Goal: Task Accomplishment & Management: Manage account settings

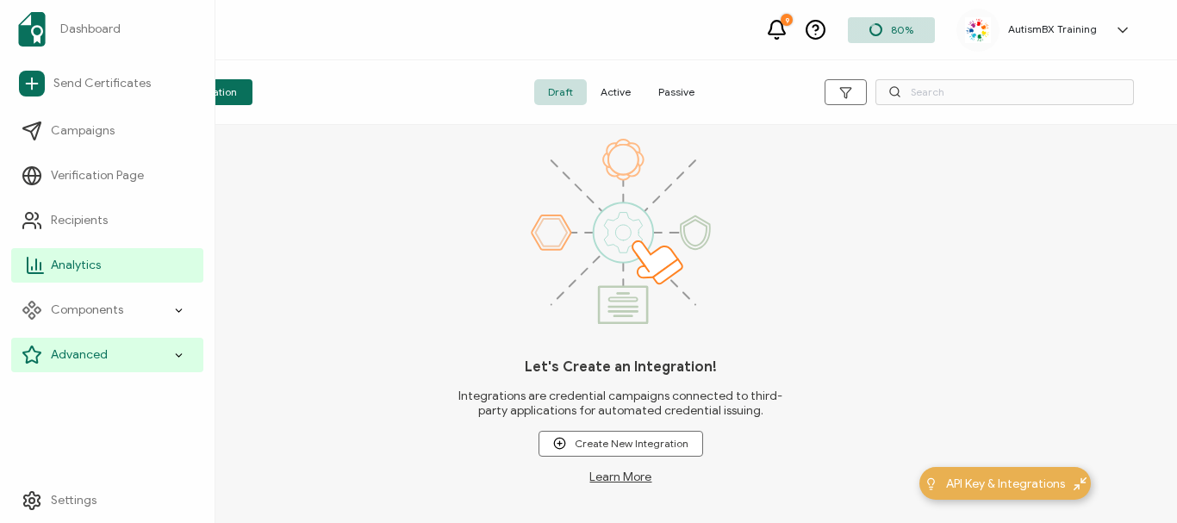
click at [85, 271] on span "Analytics" at bounding box center [76, 265] width 50 height 17
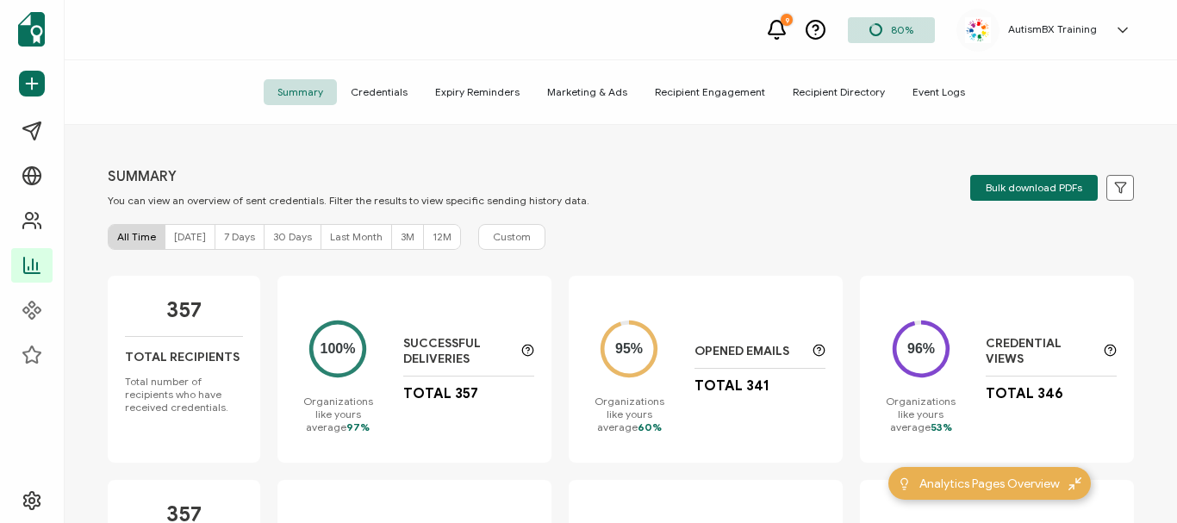
click at [1064, 23] on h5 "AutismBX Training" at bounding box center [1053, 29] width 89 height 12
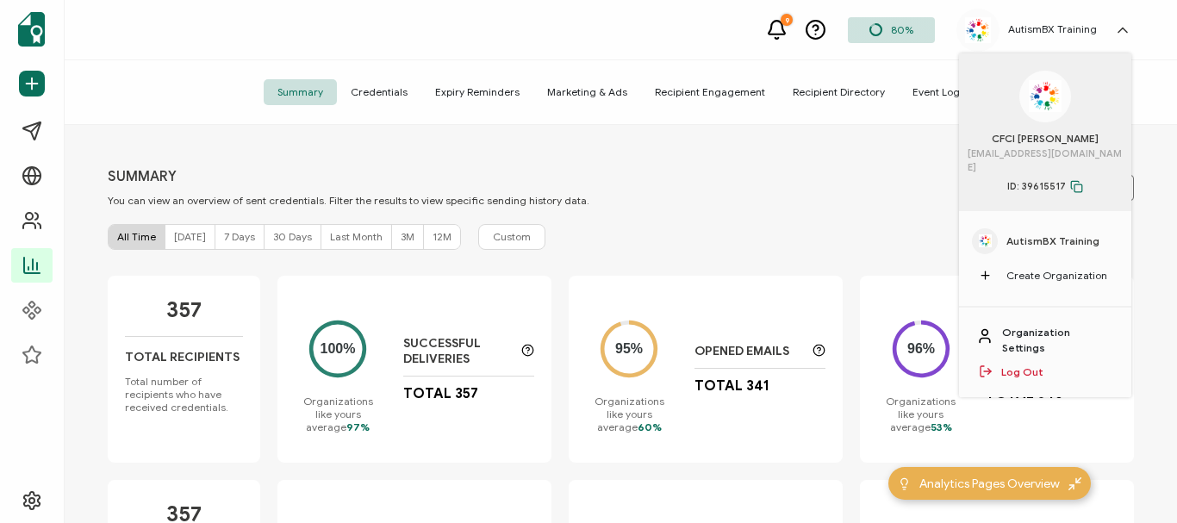
click at [1068, 325] on link "Organization Settings" at bounding box center [1058, 340] width 112 height 31
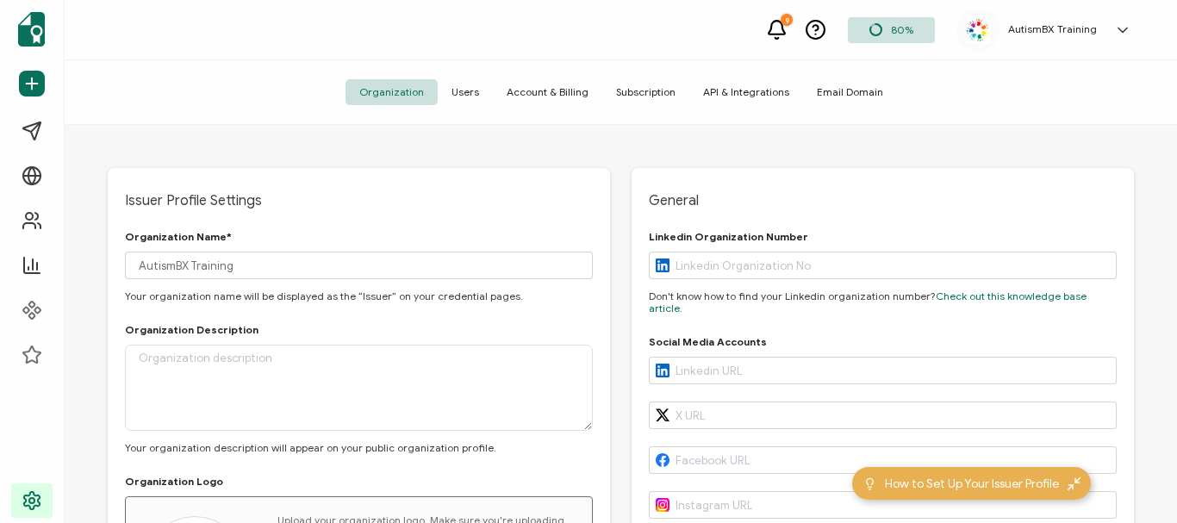
click at [636, 91] on span "Subscription" at bounding box center [646, 92] width 87 height 26
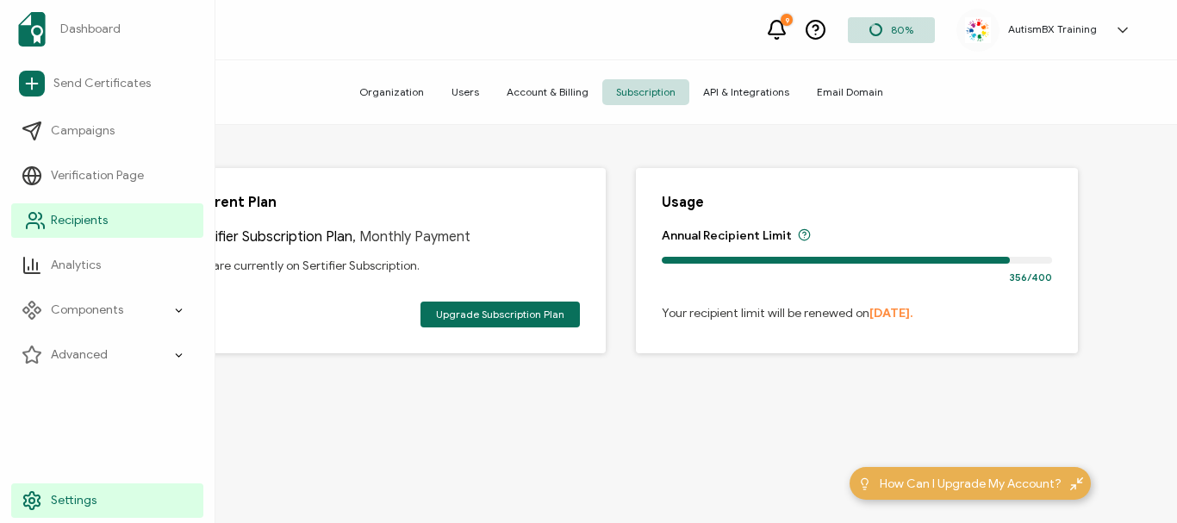
click at [62, 211] on link "Recipients" at bounding box center [107, 220] width 192 height 34
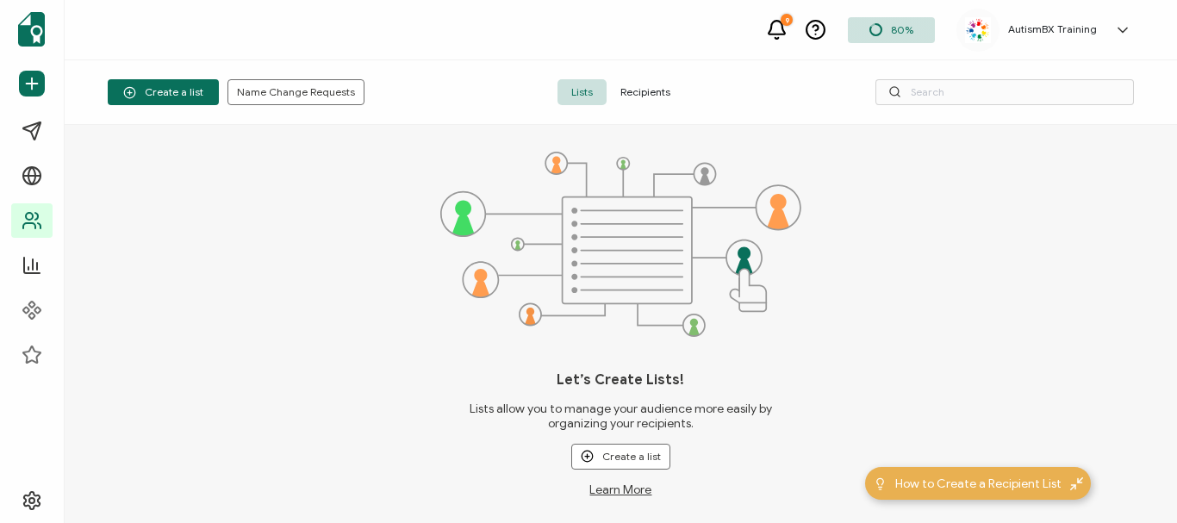
click at [655, 93] on span "Recipients" at bounding box center [646, 92] width 78 height 26
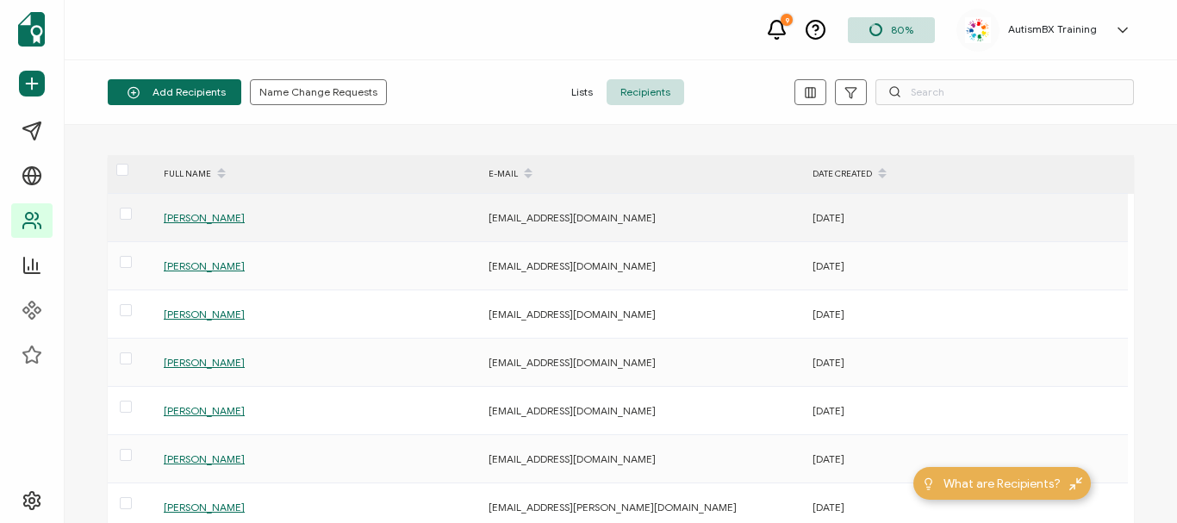
click at [197, 216] on span "[PERSON_NAME]" at bounding box center [204, 217] width 81 height 13
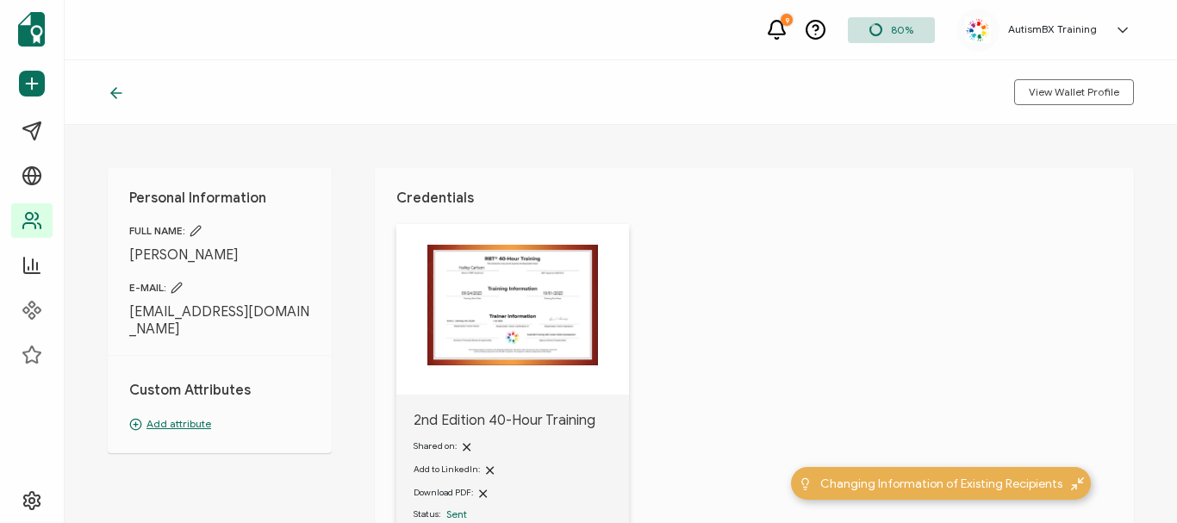
click at [175, 416] on p "Add attribute" at bounding box center [219, 424] width 181 height 16
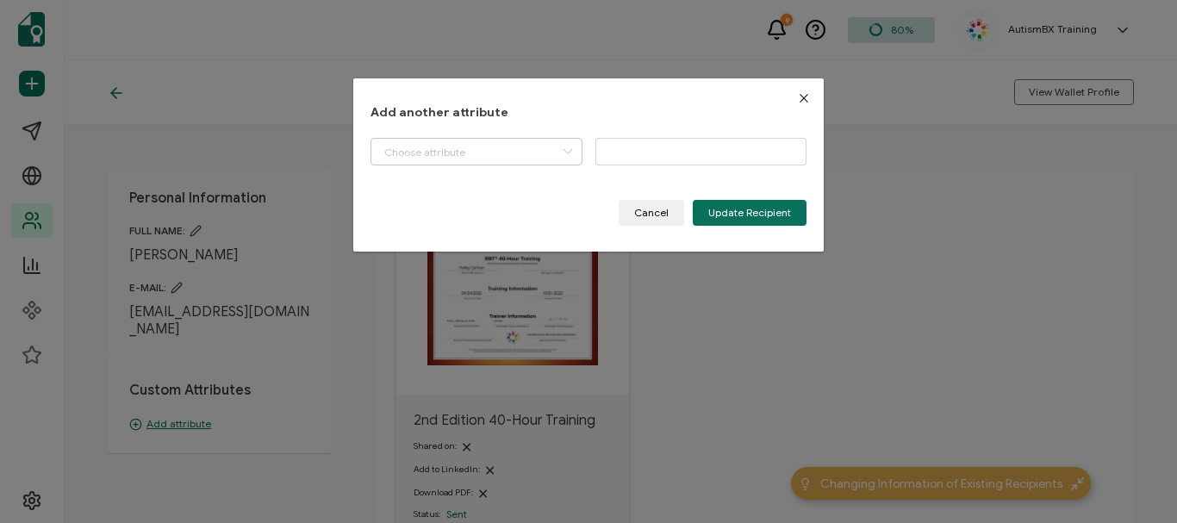
click at [565, 162] on icon "dialog" at bounding box center [568, 152] width 22 height 28
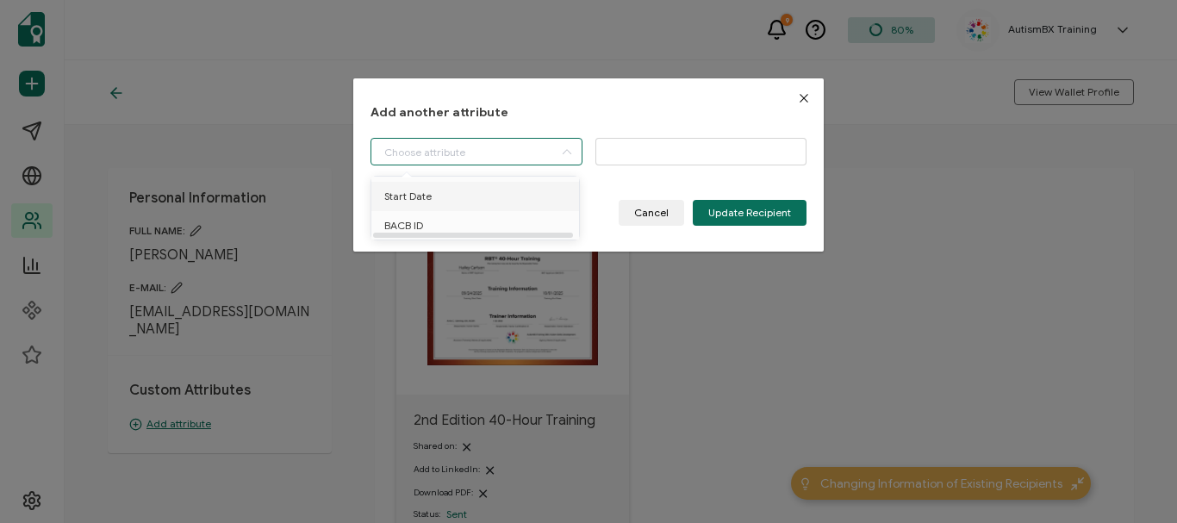
click at [470, 206] on li "Start Date" at bounding box center [478, 196] width 222 height 29
type input "Start Date"
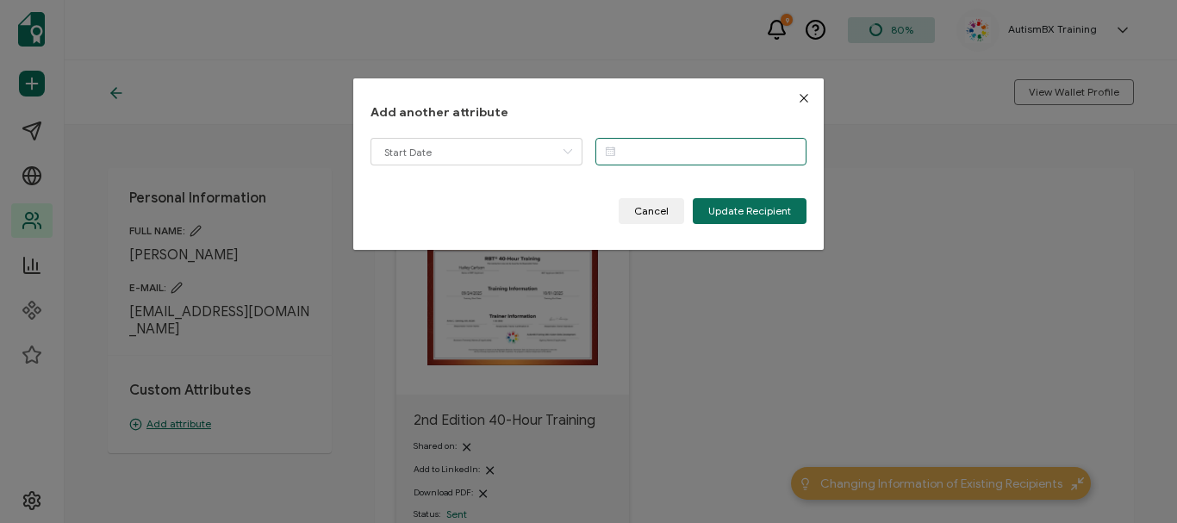
click at [653, 158] on input "dialog" at bounding box center [702, 152] width 212 height 28
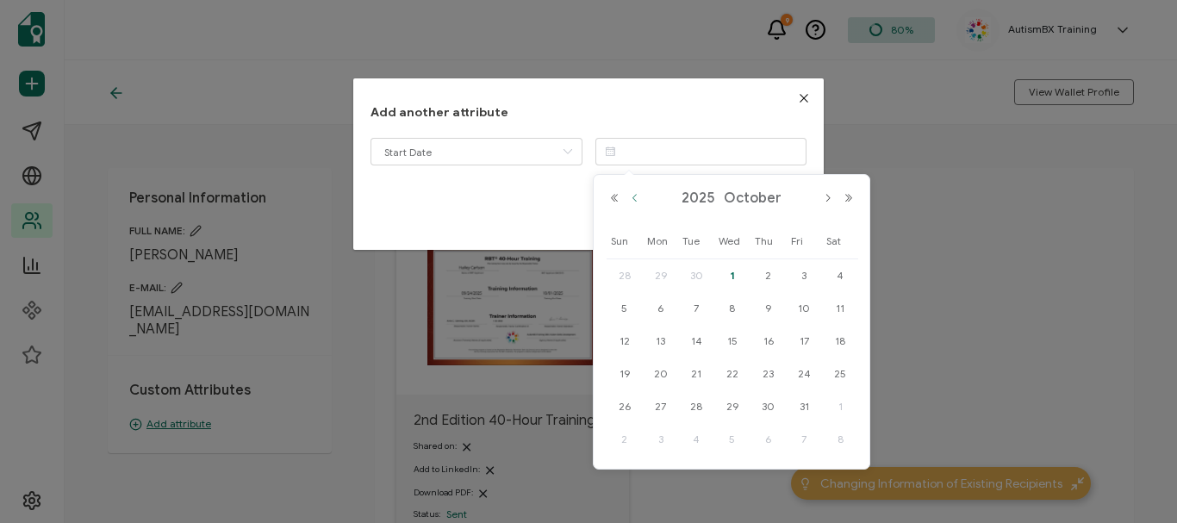
click at [635, 199] on button "Previous Month" at bounding box center [635, 198] width 21 height 12
click at [733, 369] on span "24" at bounding box center [732, 374] width 21 height 21
type input "[DATE]"
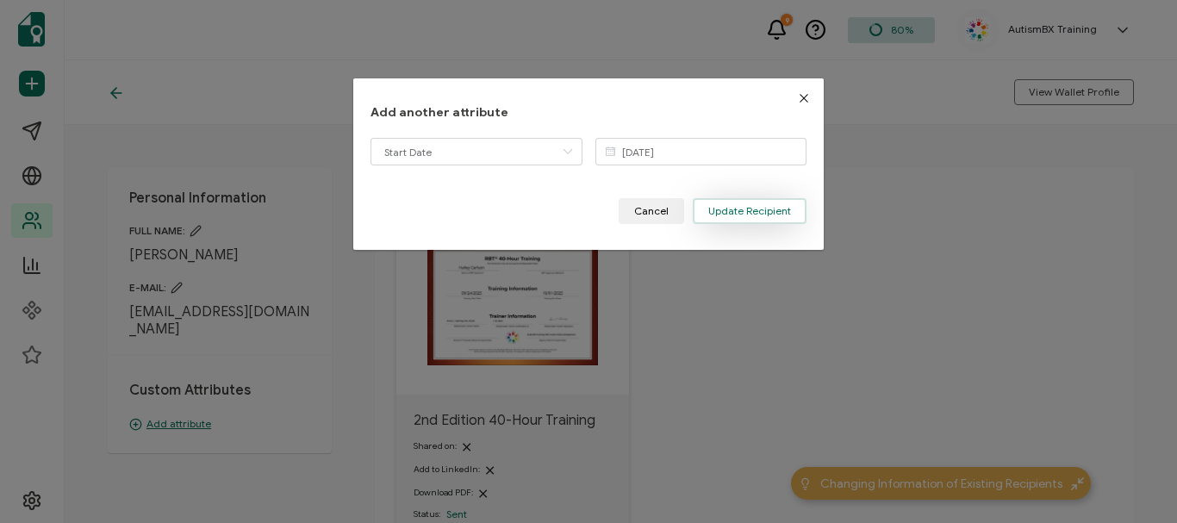
click at [753, 199] on button "Update Recipient" at bounding box center [750, 211] width 114 height 26
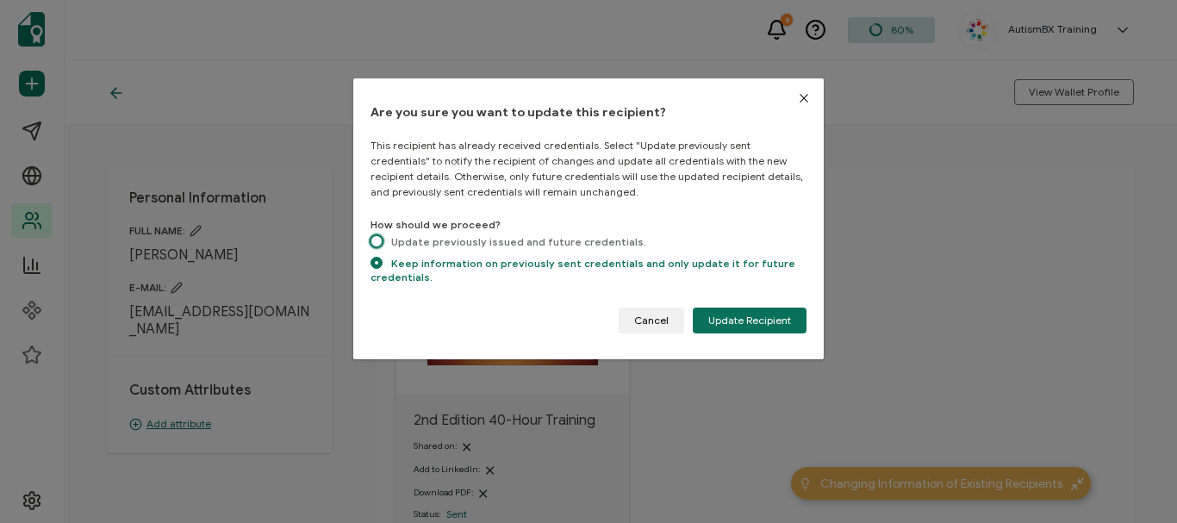
click at [377, 240] on span "dialog" at bounding box center [377, 241] width 12 height 12
click at [377, 240] on input "Update previously issued and future credentials." at bounding box center [377, 242] width 12 height 15
radio input "true"
radio input "false"
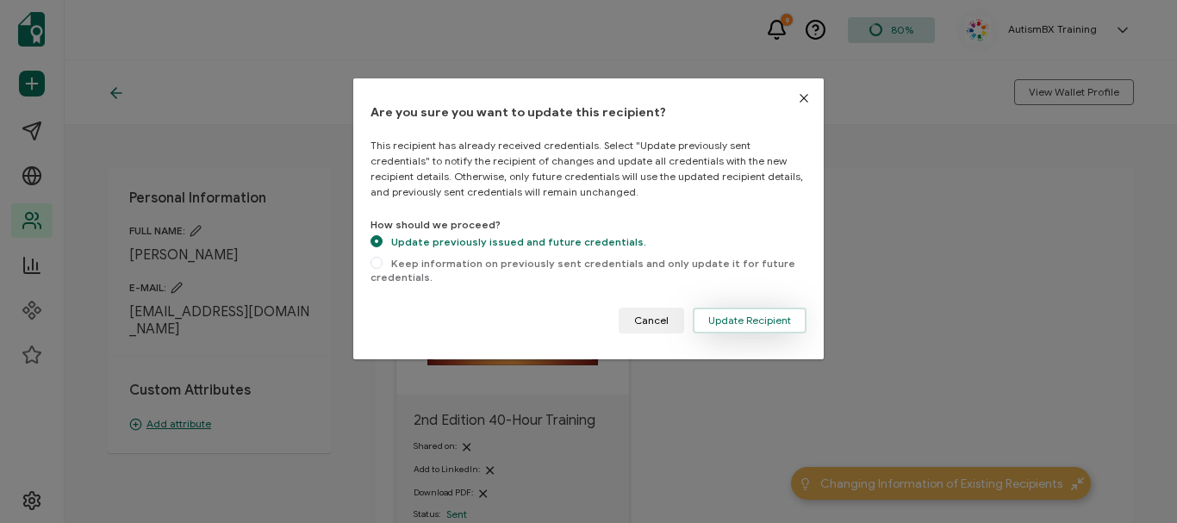
click at [758, 316] on span "Update Recipient" at bounding box center [750, 320] width 83 height 10
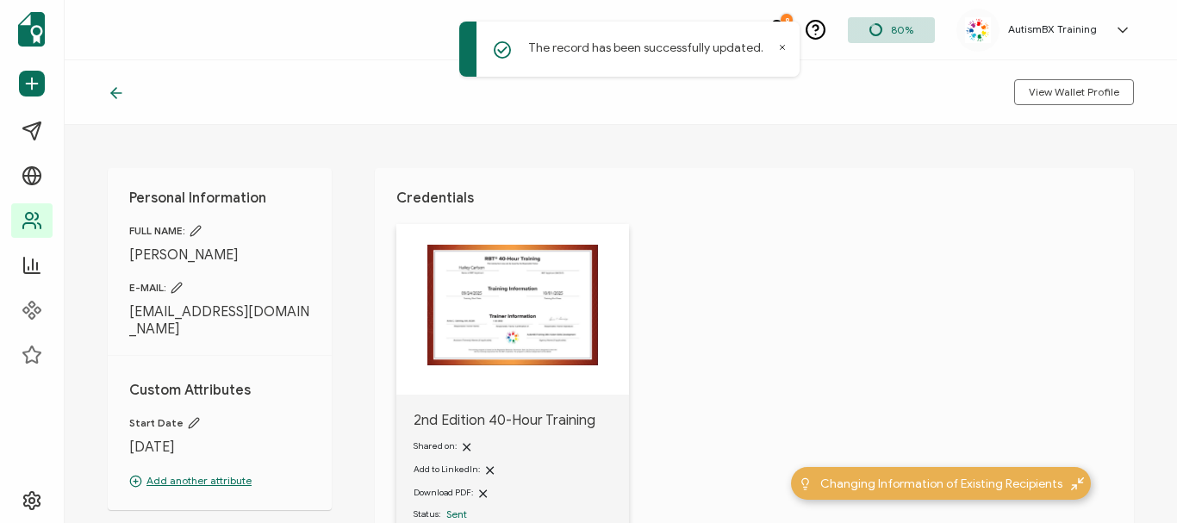
click at [118, 95] on icon at bounding box center [116, 92] width 17 height 17
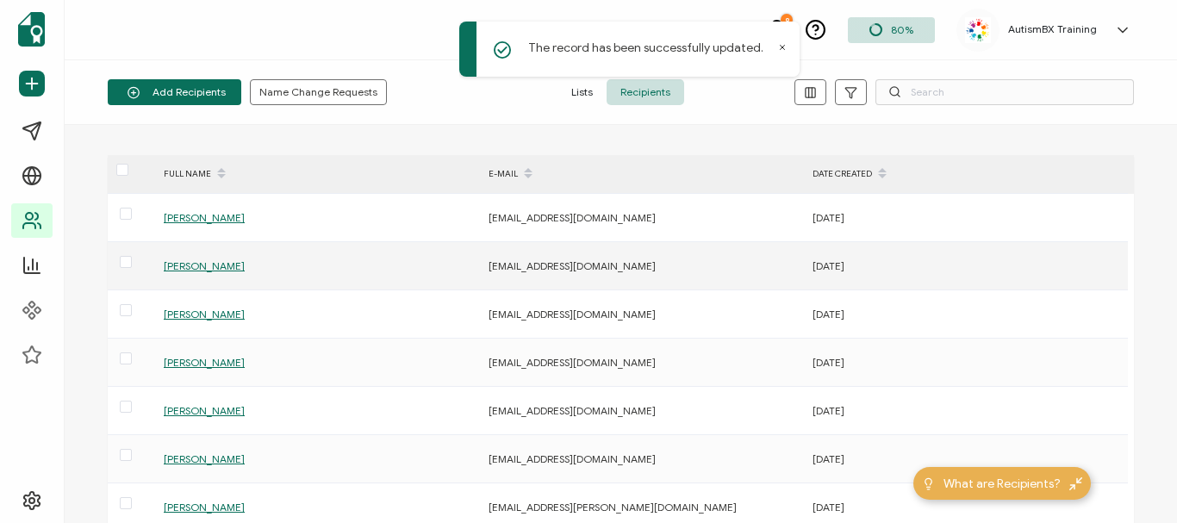
click at [212, 269] on span "[PERSON_NAME]" at bounding box center [204, 265] width 81 height 13
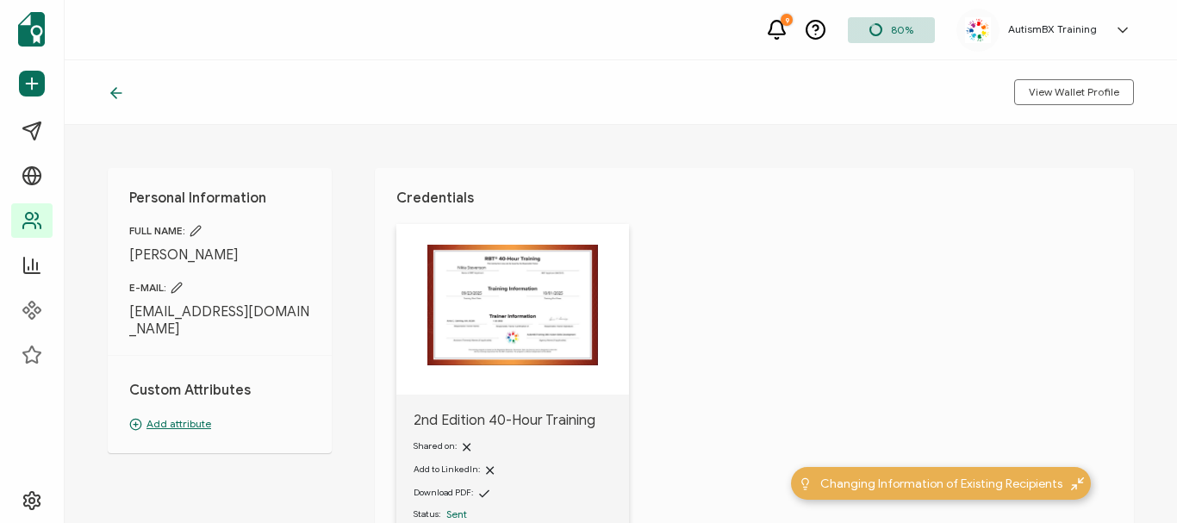
click at [189, 416] on p "Add attribute" at bounding box center [219, 424] width 181 height 16
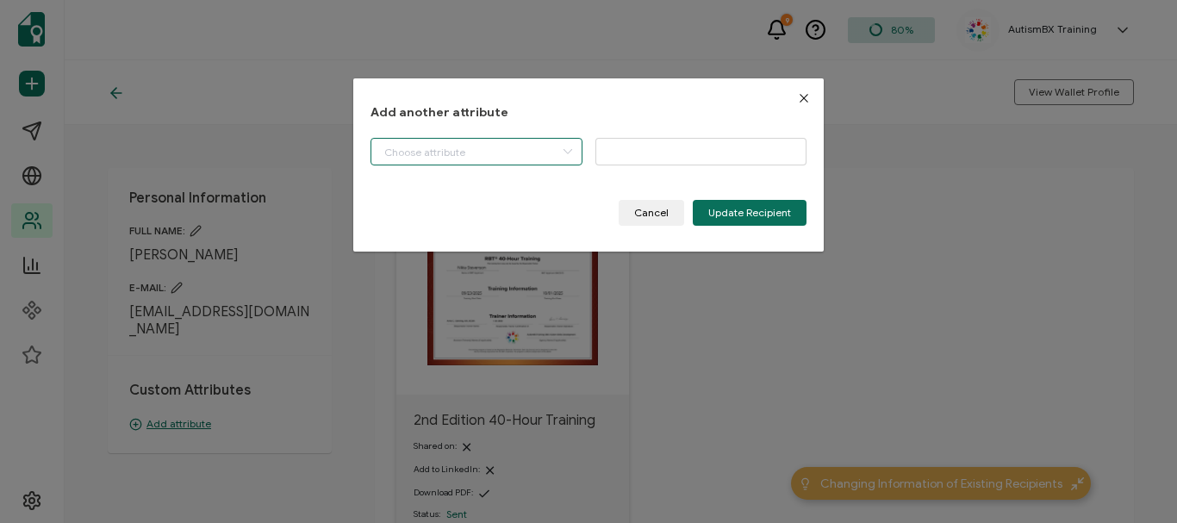
click at [549, 156] on input "dialog" at bounding box center [477, 152] width 212 height 28
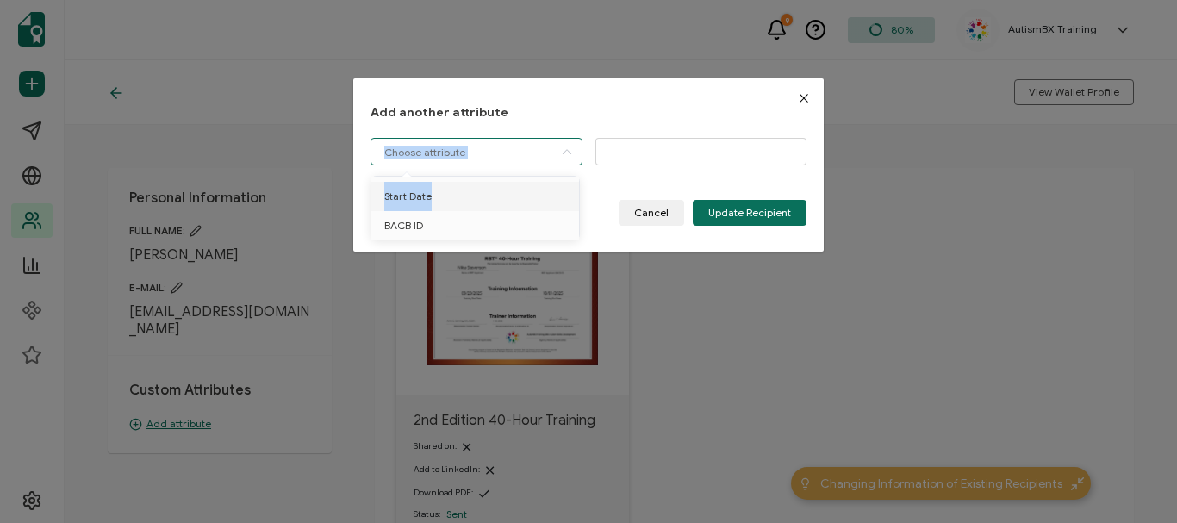
drag, startPoint x: 482, startPoint y: 203, endPoint x: 534, endPoint y: 166, distance: 63.6
click at [534, 166] on body "9 80% AutismBX Training CFCI [PERSON_NAME] [EMAIL_ADDRESS][DOMAIN_NAME] ID: 396…" at bounding box center [588, 261] width 1177 height 523
click at [429, 195] on span "Start Date" at bounding box center [407, 196] width 47 height 29
type input "Start Date"
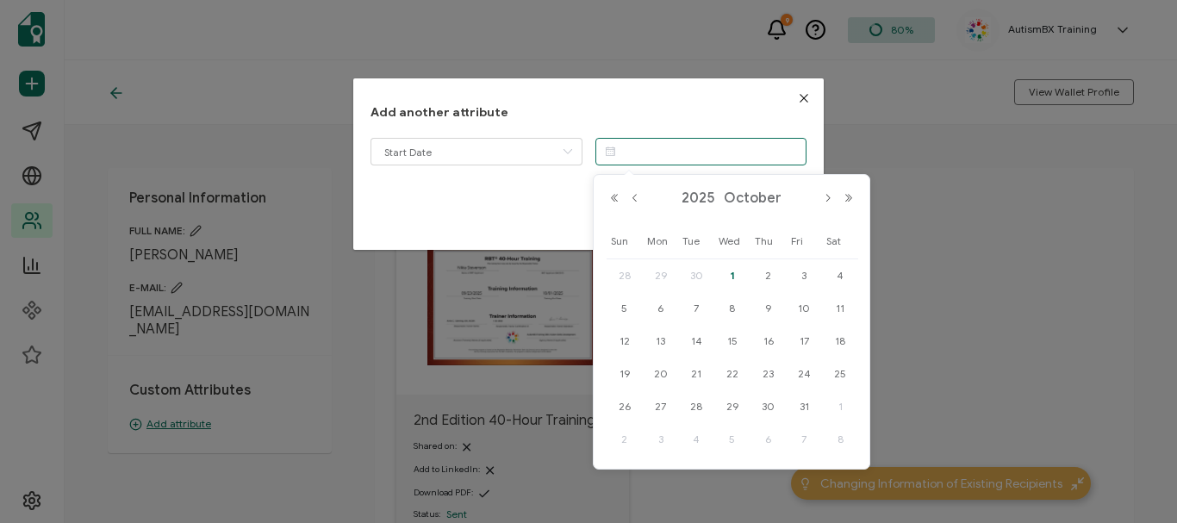
click at [650, 162] on input "dialog" at bounding box center [702, 152] width 212 height 28
click at [637, 197] on button "Previous Month" at bounding box center [635, 198] width 21 height 12
click at [699, 366] on span "23" at bounding box center [696, 374] width 21 height 21
type input "[DATE]"
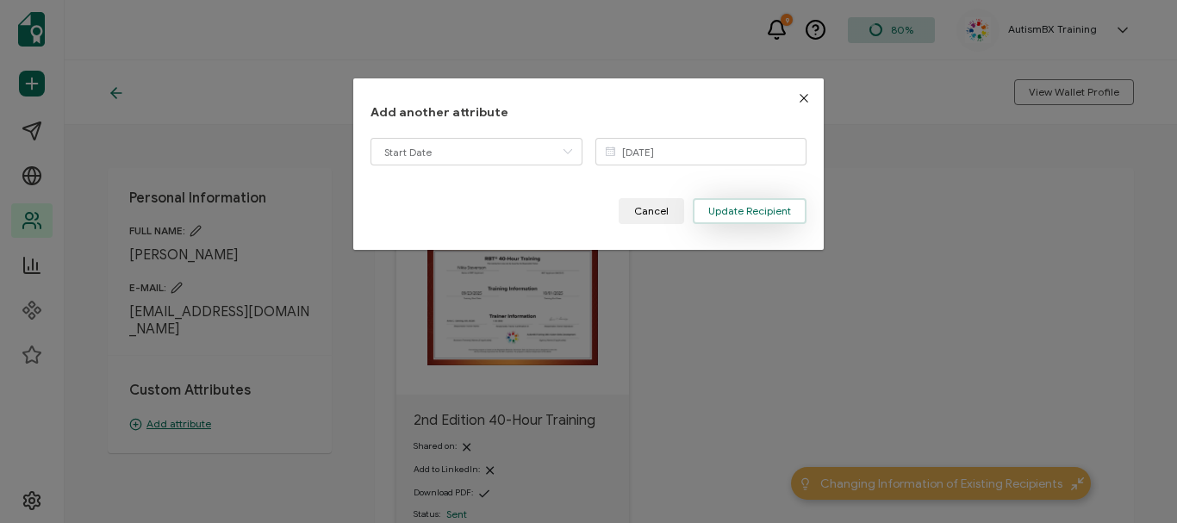
click at [760, 214] on span "Update Recipient" at bounding box center [750, 211] width 83 height 10
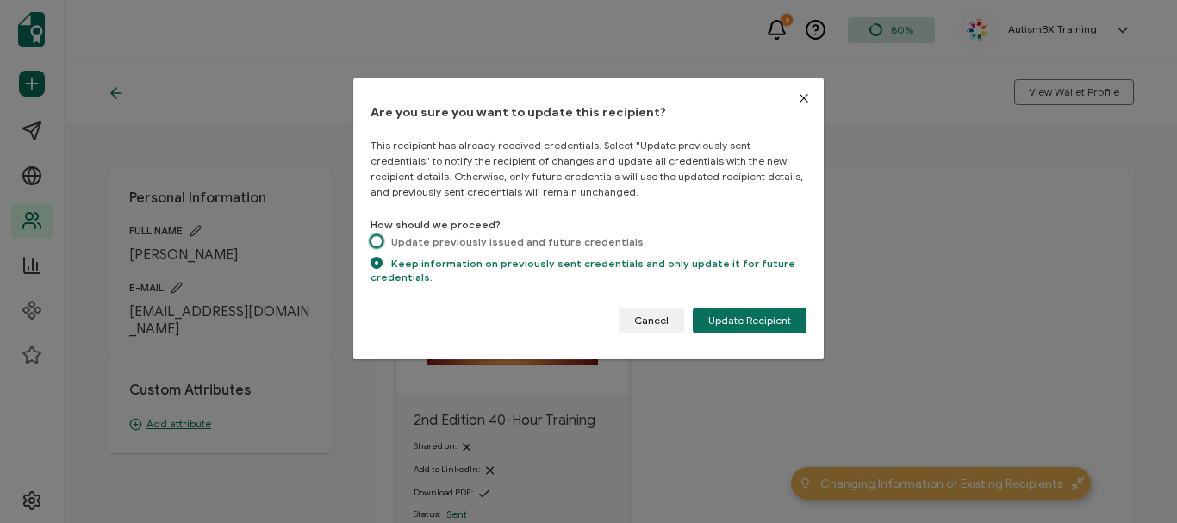
click at [378, 245] on span "dialog" at bounding box center [377, 241] width 12 height 12
click at [378, 245] on input "Update previously issued and future credentials." at bounding box center [377, 242] width 12 height 15
radio input "true"
radio input "false"
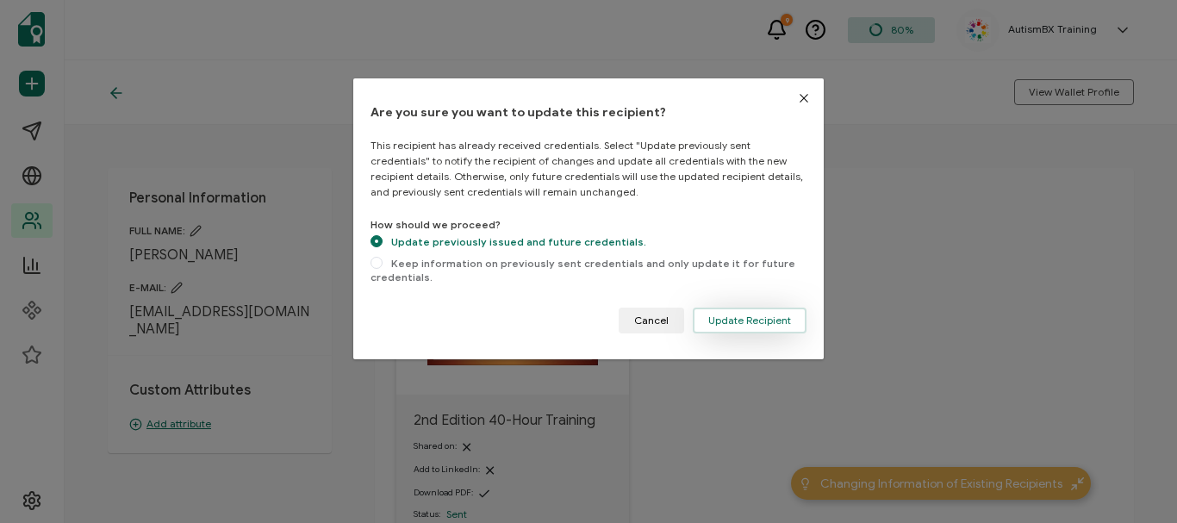
click at [726, 324] on span "Update Recipient" at bounding box center [750, 320] width 83 height 10
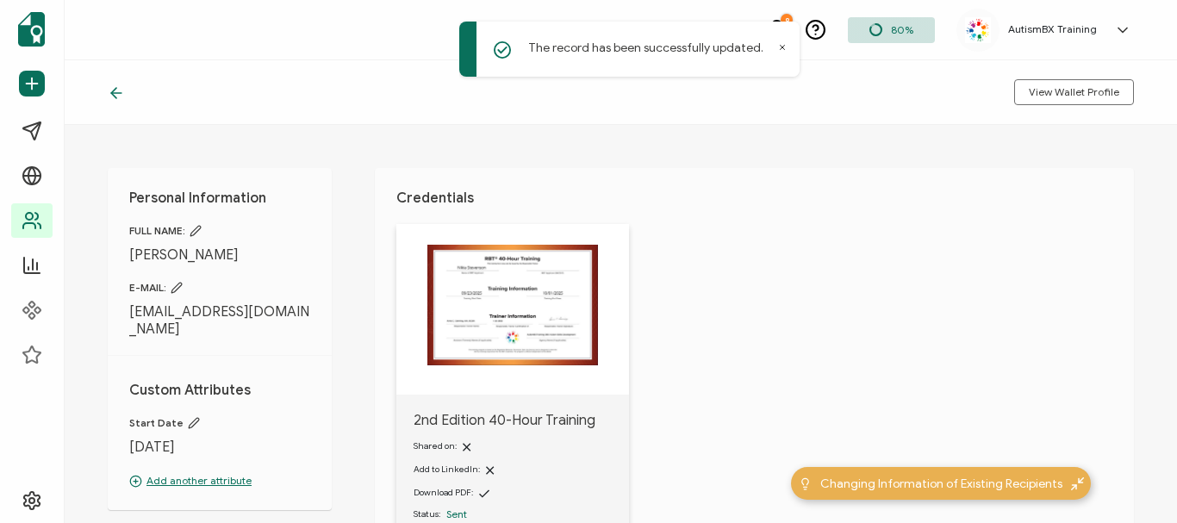
click at [110, 88] on icon at bounding box center [116, 92] width 17 height 17
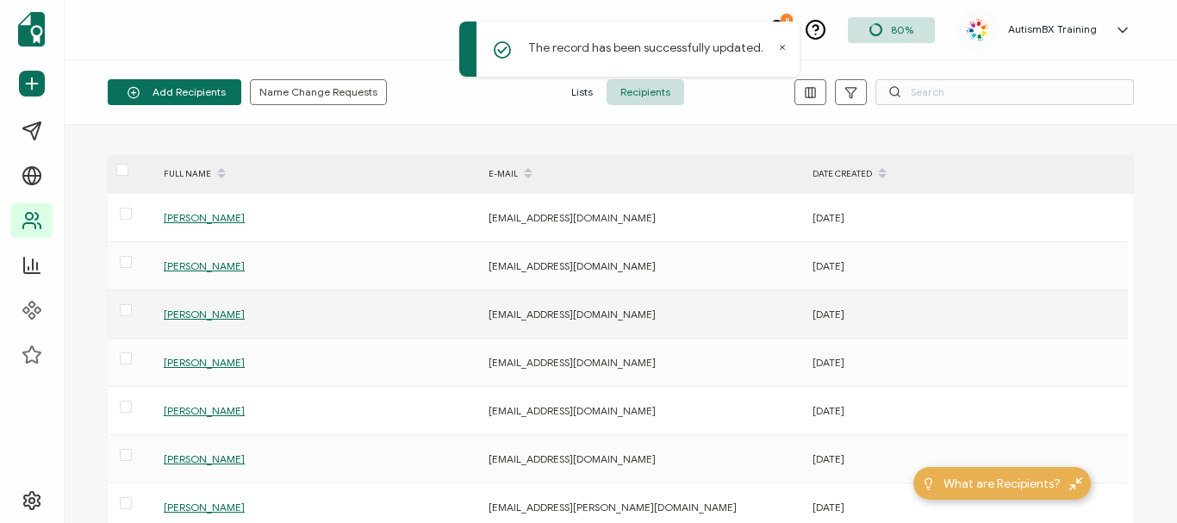
click at [208, 316] on span "[PERSON_NAME]" at bounding box center [204, 314] width 81 height 13
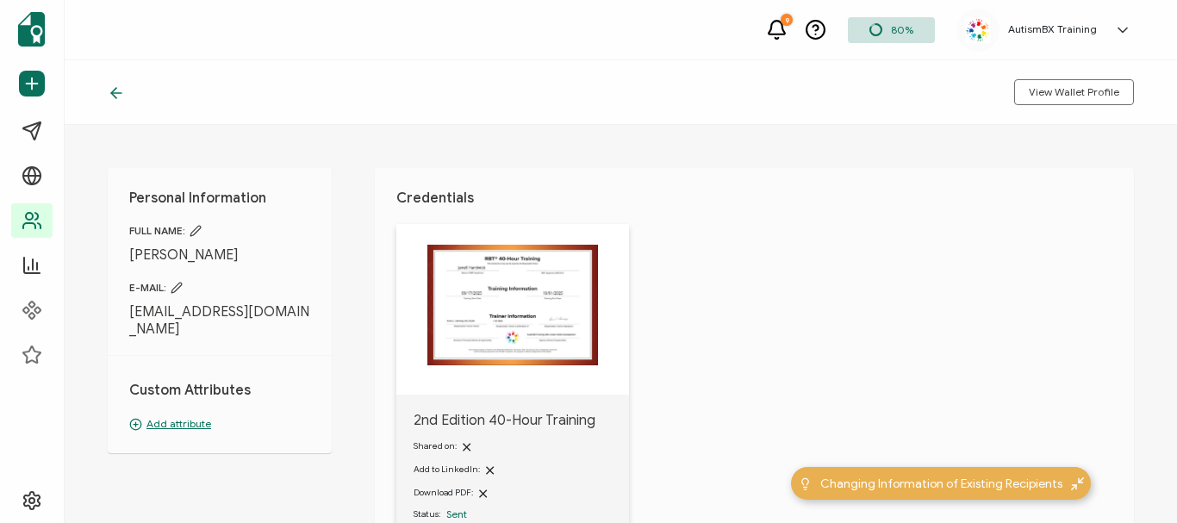
click at [164, 416] on p "Add attribute" at bounding box center [219, 424] width 181 height 16
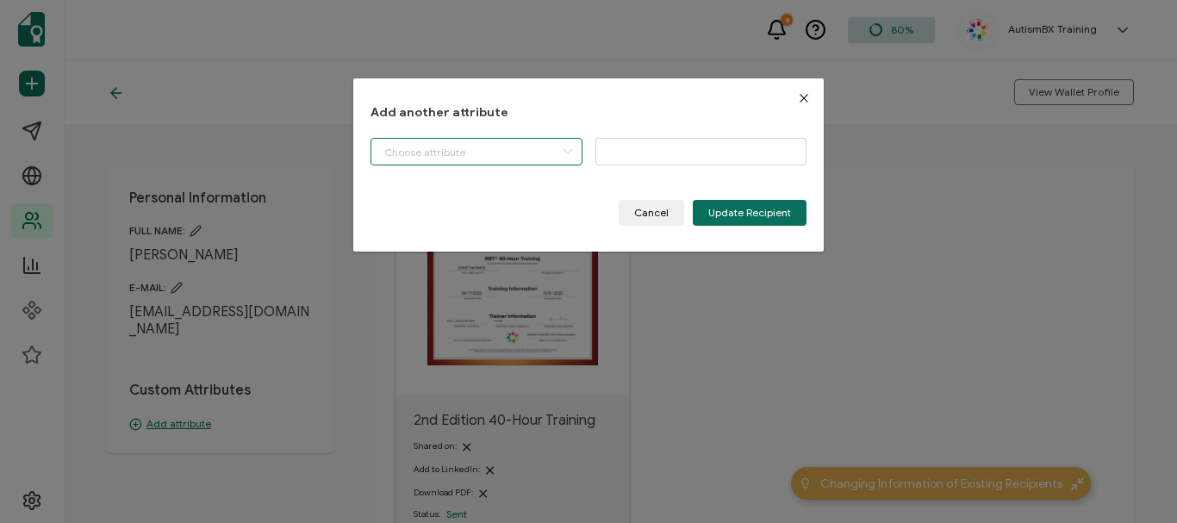
click at [513, 144] on input "dialog" at bounding box center [477, 152] width 212 height 28
click at [476, 206] on li "Start Date" at bounding box center [478, 196] width 222 height 29
type input "Start Date"
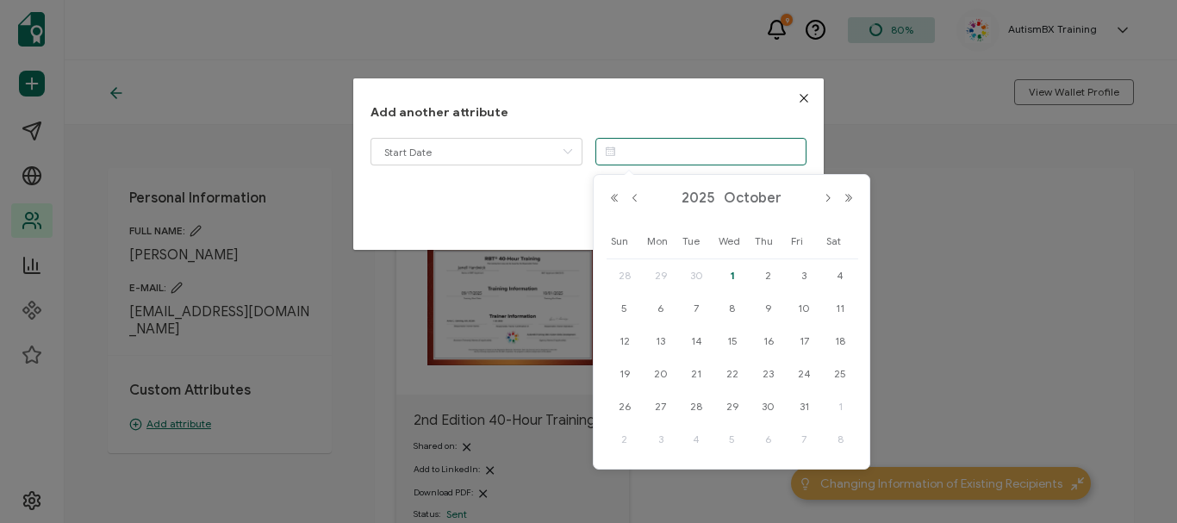
click at [668, 163] on input "dialog" at bounding box center [702, 152] width 212 height 28
click at [634, 198] on button "Previous Month" at bounding box center [635, 198] width 21 height 12
click at [733, 339] on span "17" at bounding box center [732, 341] width 21 height 21
type input "[DATE]"
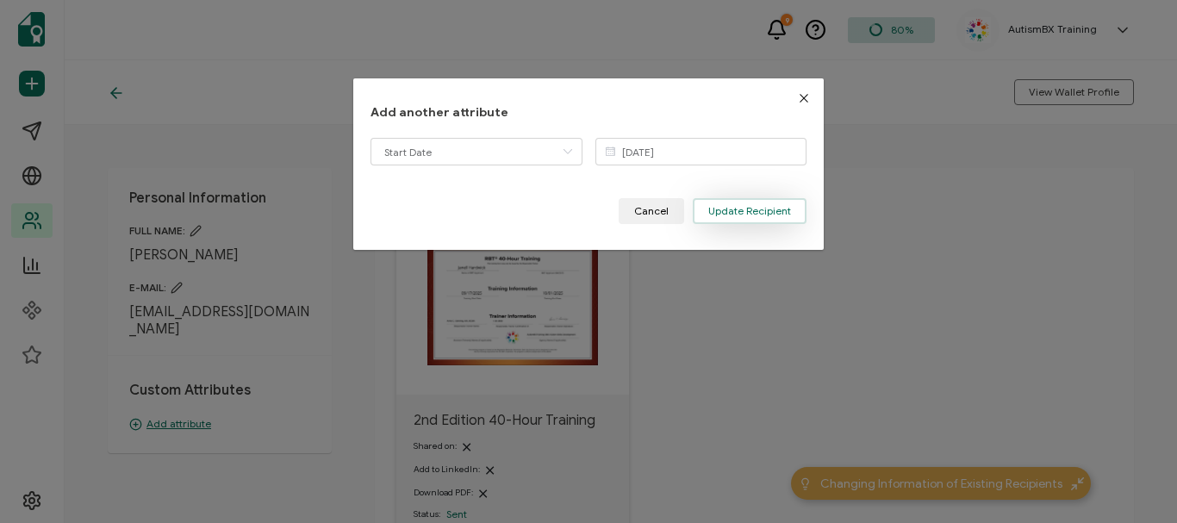
click at [738, 209] on span "Update Recipient" at bounding box center [750, 211] width 83 height 10
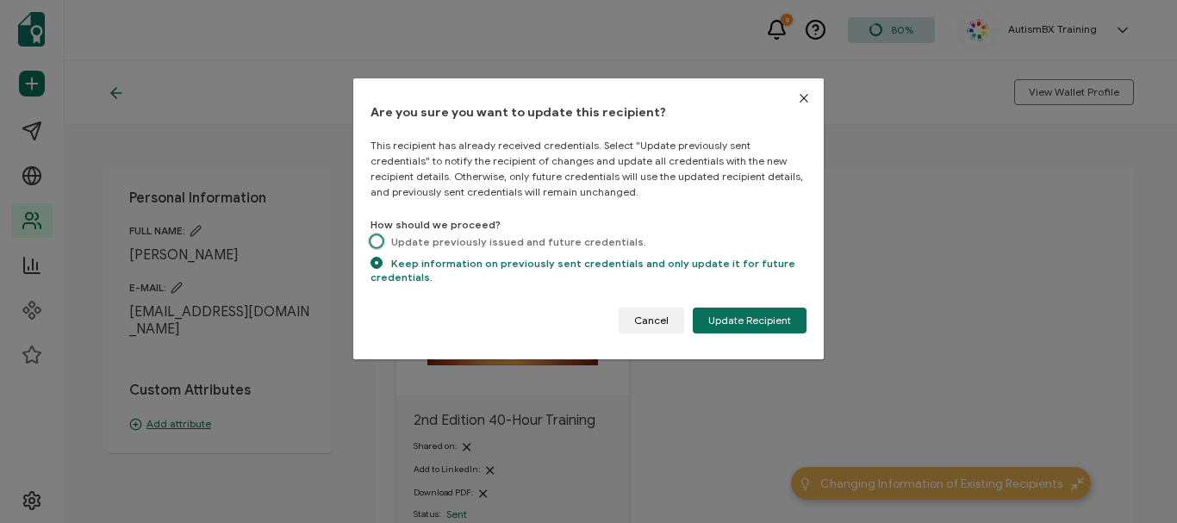
click at [381, 235] on span "dialog" at bounding box center [377, 242] width 12 height 15
click at [381, 235] on input "Update previously issued and future credentials." at bounding box center [377, 242] width 12 height 15
radio input "true"
radio input "false"
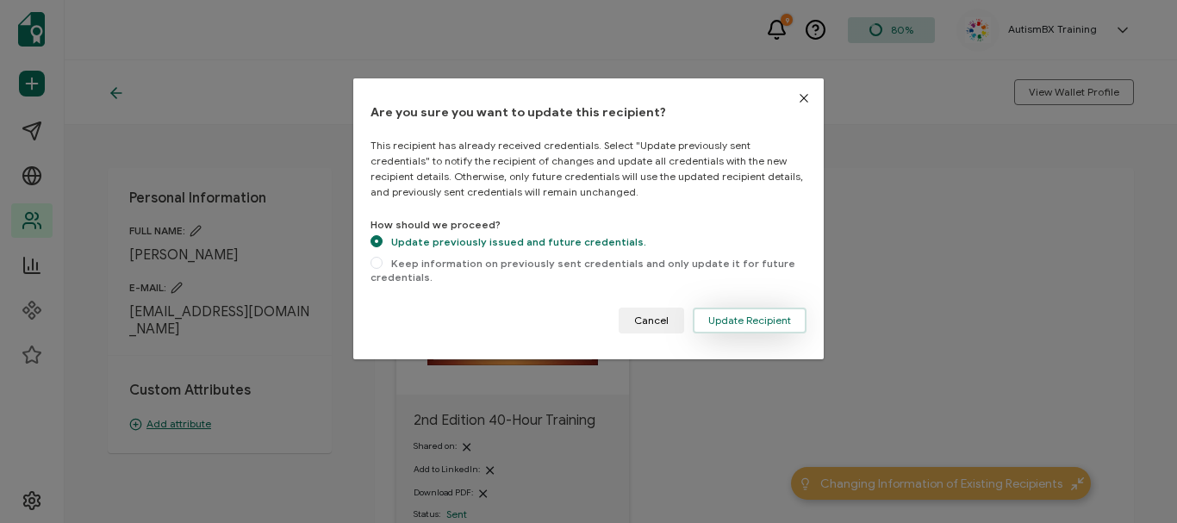
click at [759, 309] on button "Update Recipient" at bounding box center [750, 321] width 114 height 26
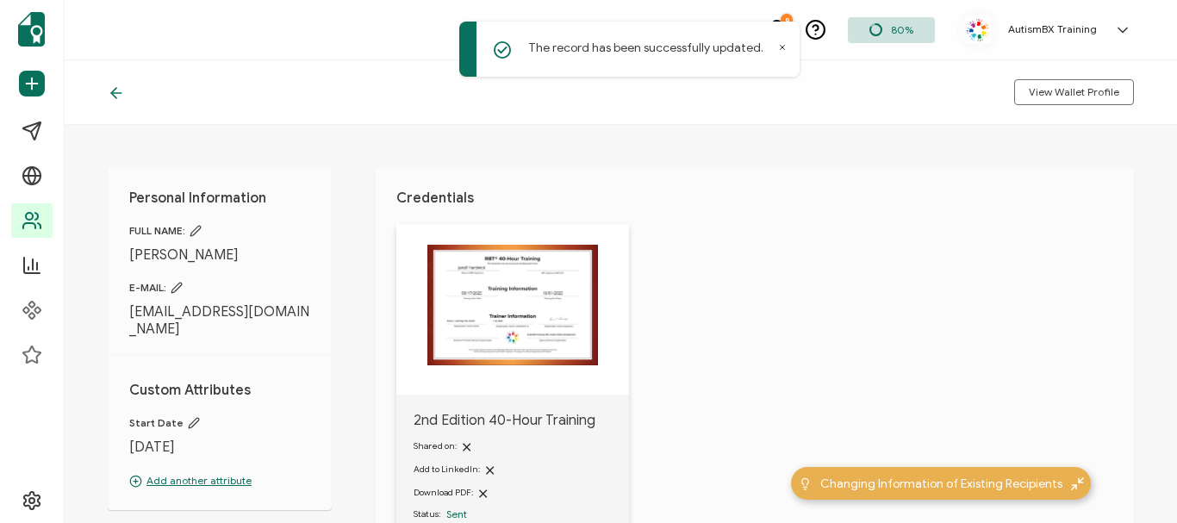
click at [114, 91] on icon at bounding box center [113, 93] width 5 height 10
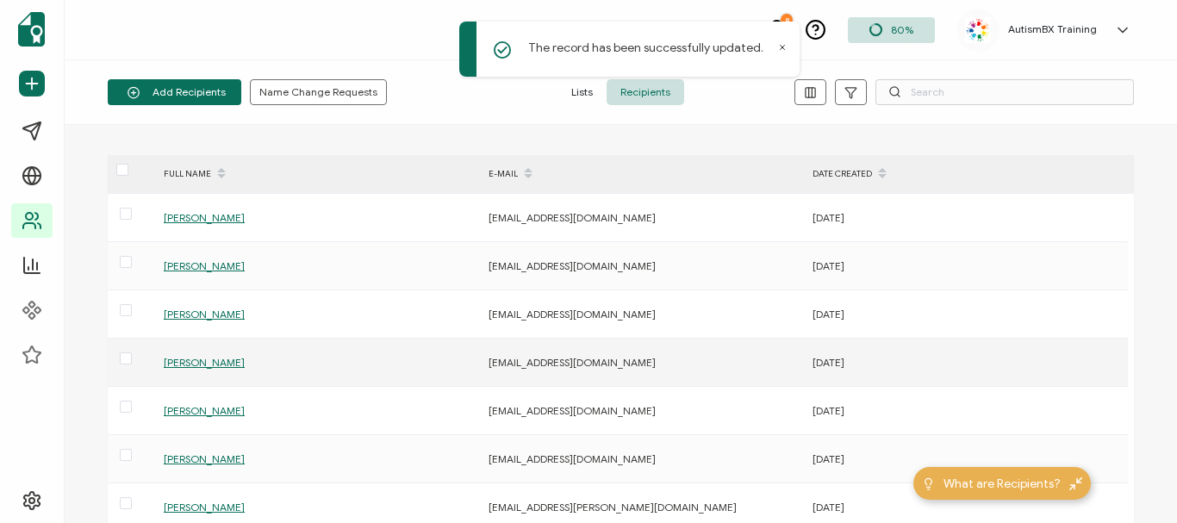
click at [206, 365] on span "[PERSON_NAME]" at bounding box center [204, 362] width 81 height 13
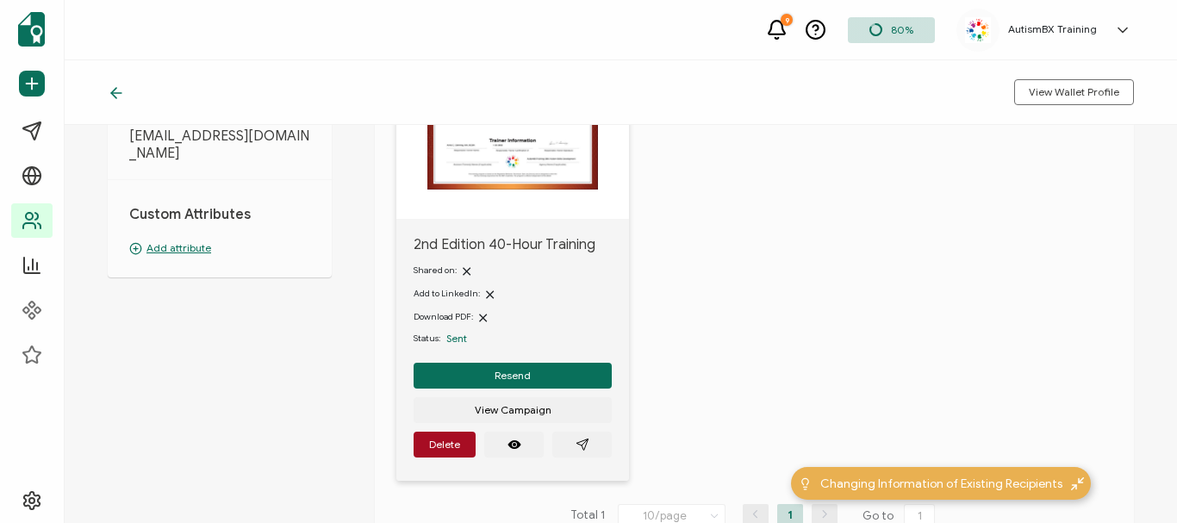
scroll to position [273, 0]
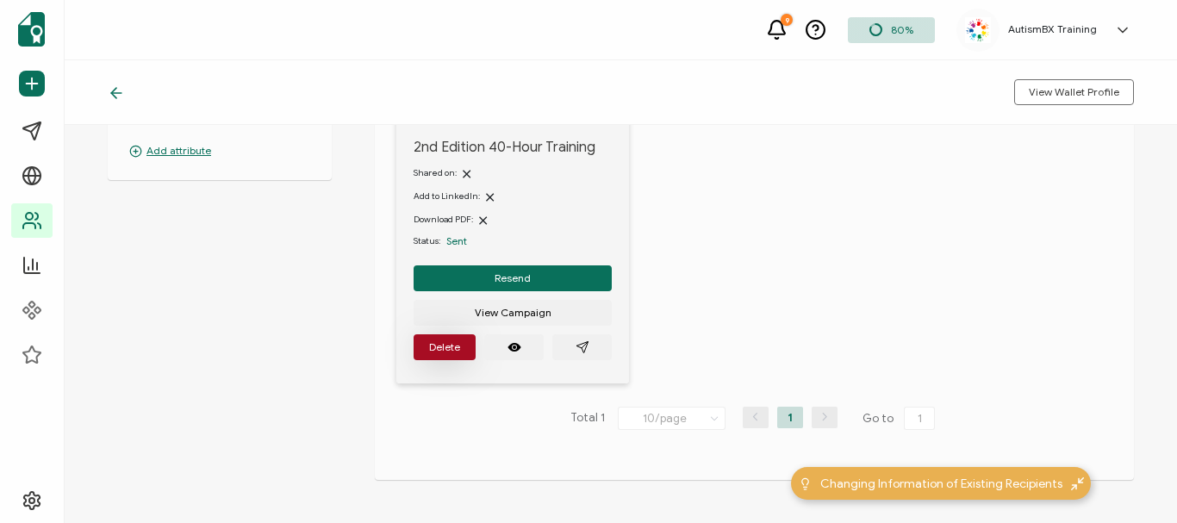
click at [444, 340] on button "Delete" at bounding box center [445, 347] width 62 height 26
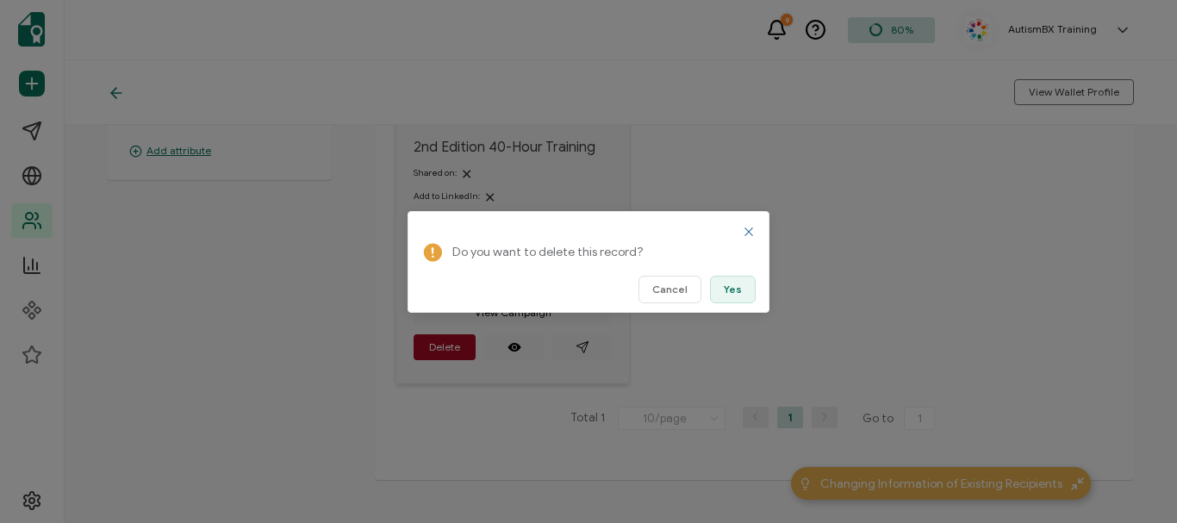
click at [742, 294] on button "Yes" at bounding box center [733, 290] width 46 height 28
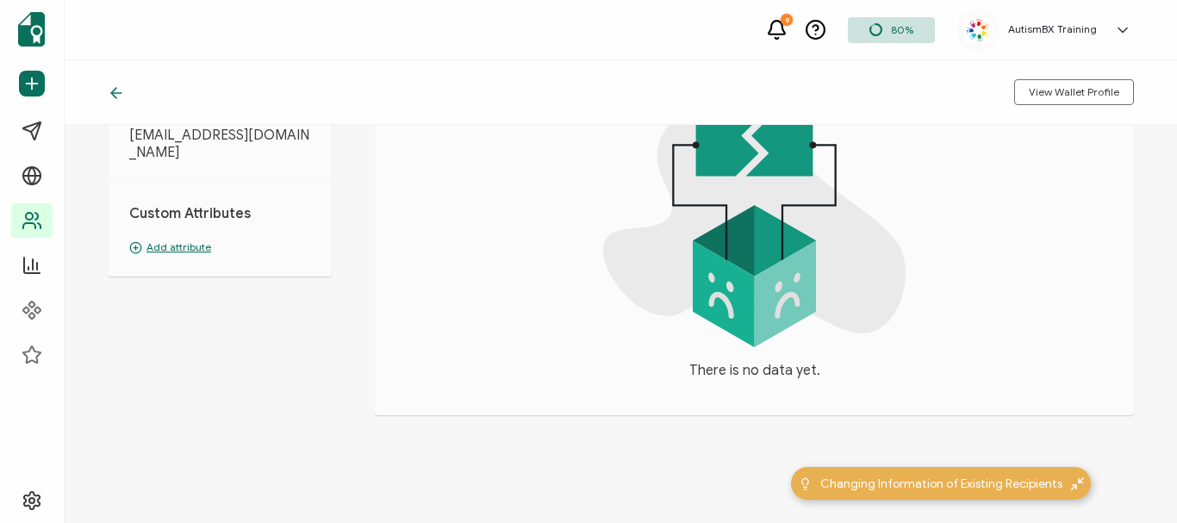
scroll to position [0, 0]
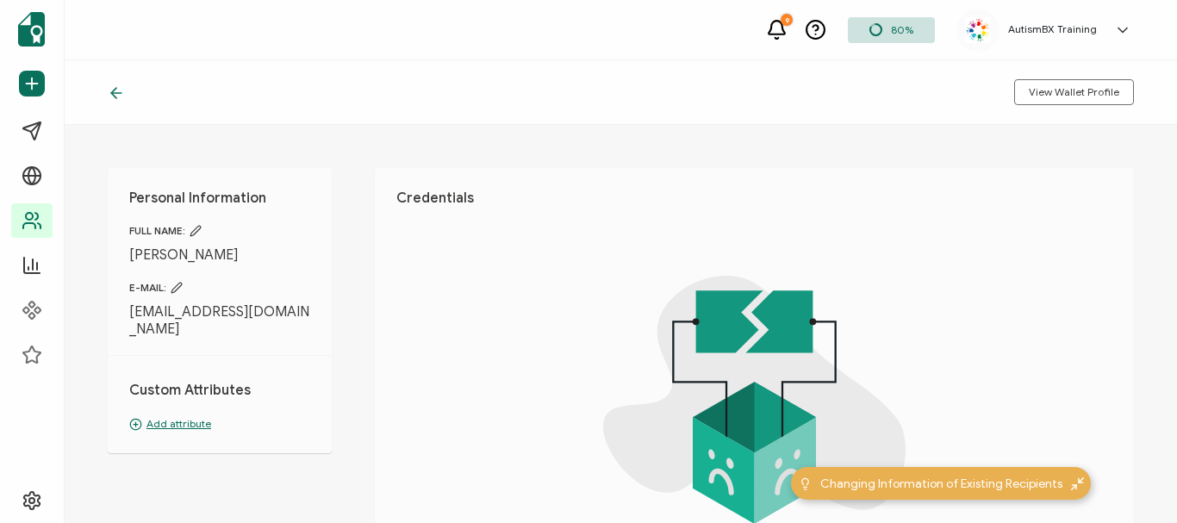
click at [115, 97] on icon at bounding box center [113, 93] width 5 height 10
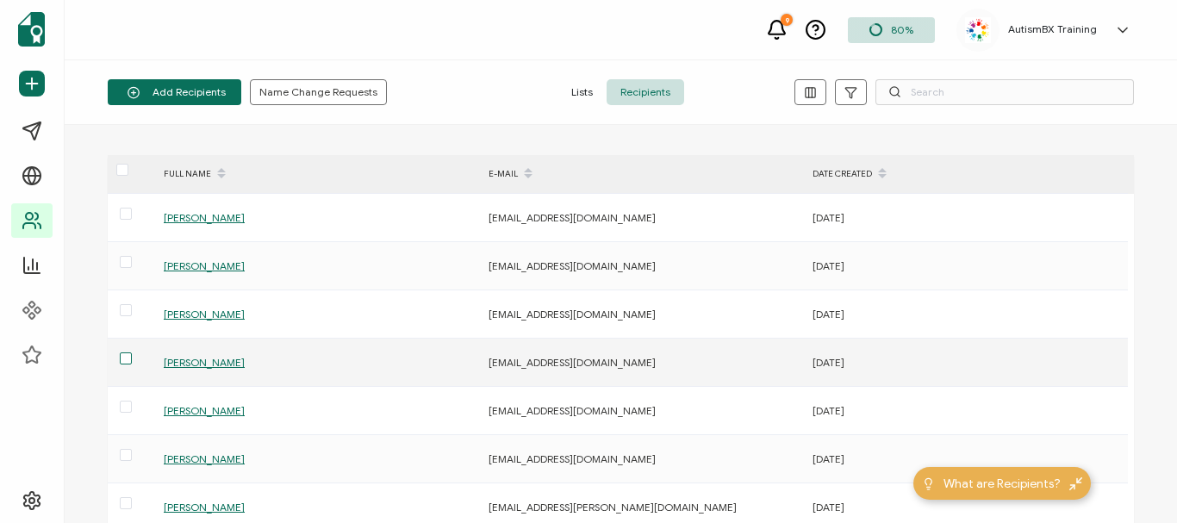
click at [122, 358] on span at bounding box center [126, 359] width 12 height 12
click at [132, 353] on input "checkbox" at bounding box center [132, 353] width 0 height 0
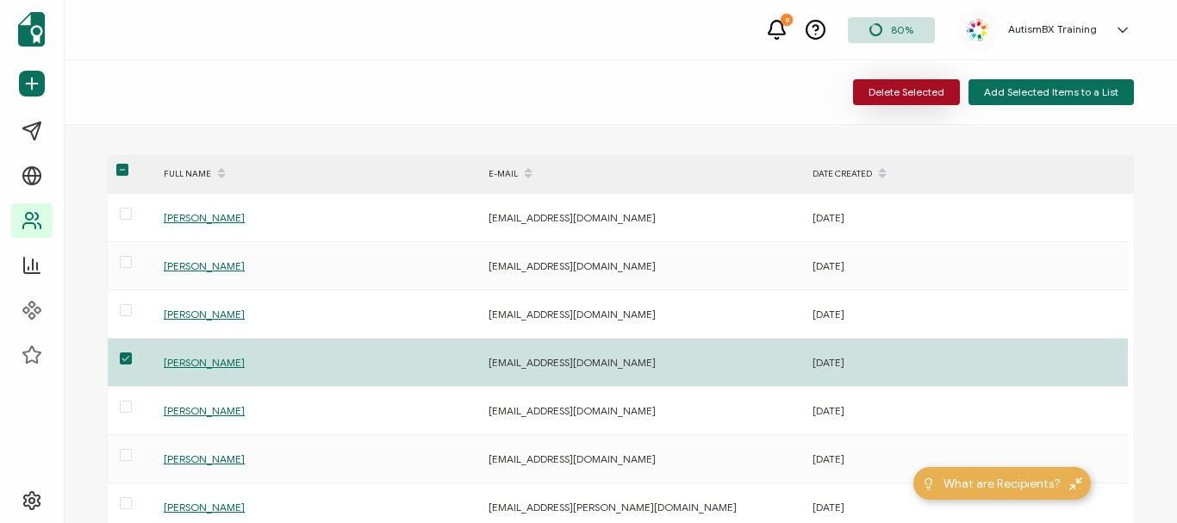
click at [901, 92] on span "Delete Selected" at bounding box center [907, 92] width 76 height 10
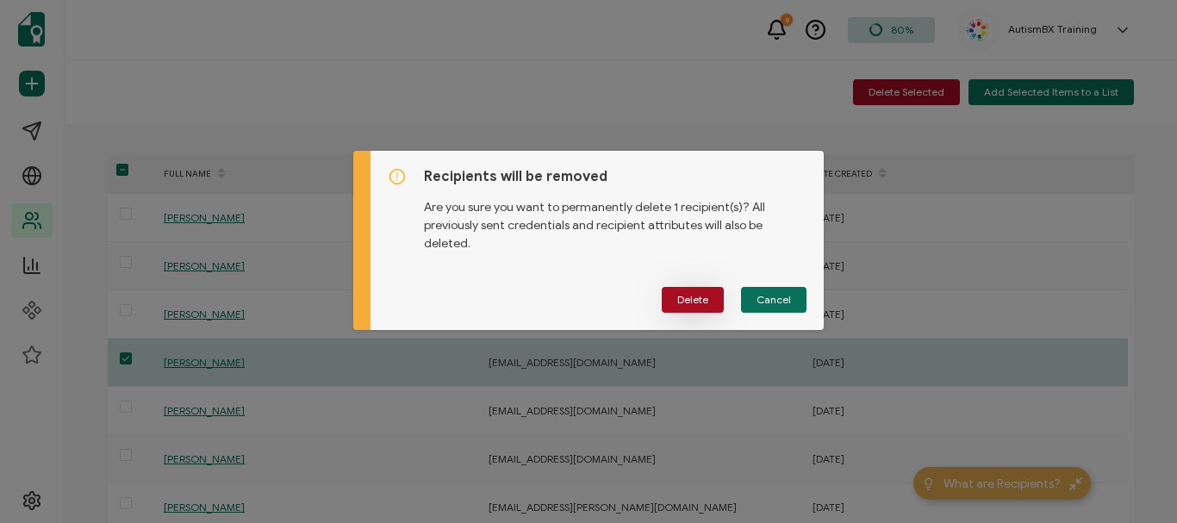
click at [685, 305] on span "Delete" at bounding box center [693, 300] width 31 height 10
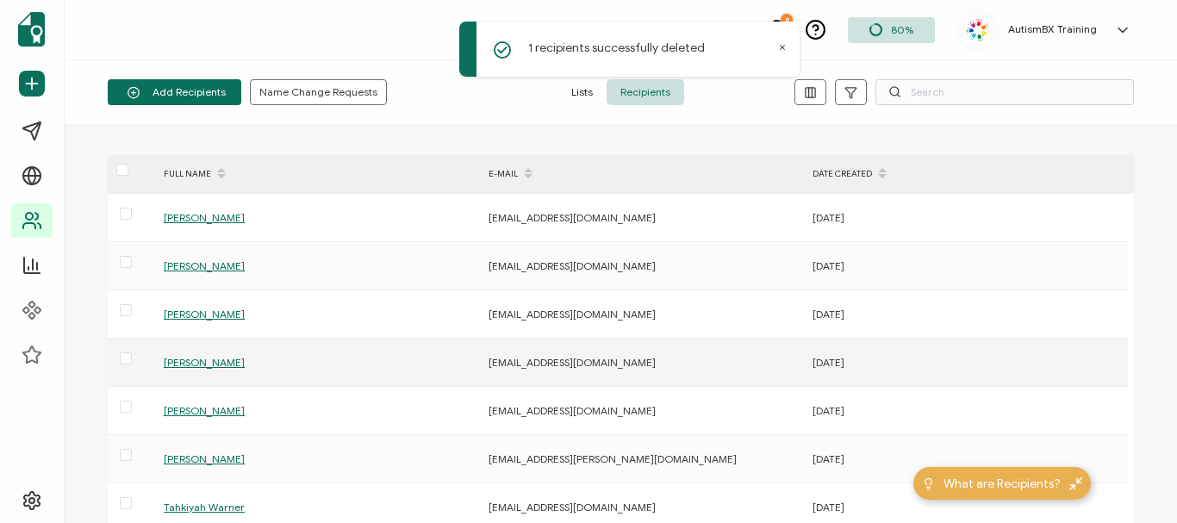
click at [206, 361] on span "[PERSON_NAME]" at bounding box center [204, 362] width 81 height 13
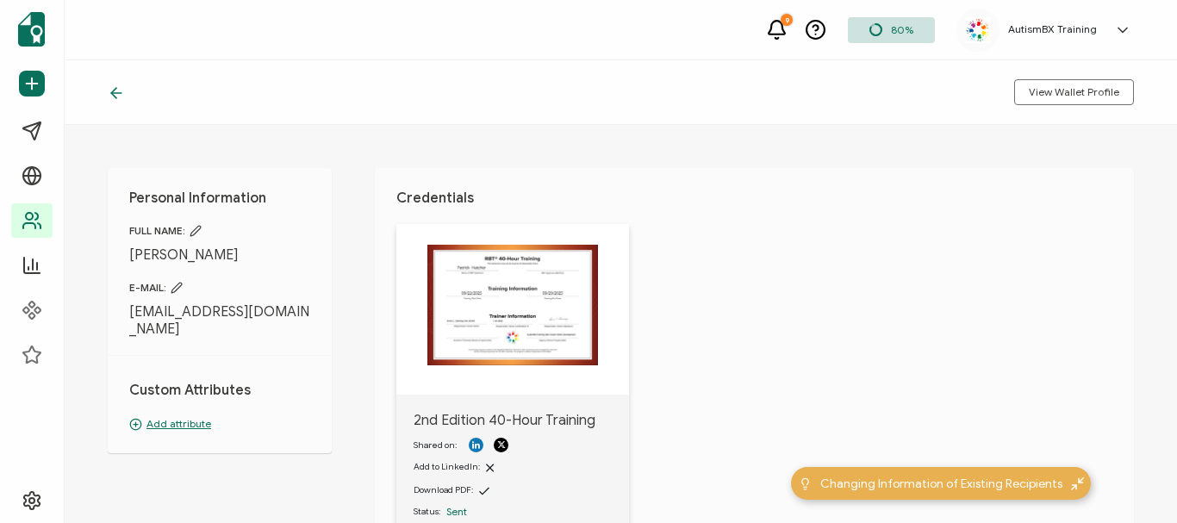
click at [184, 416] on p "Add attribute" at bounding box center [219, 424] width 181 height 16
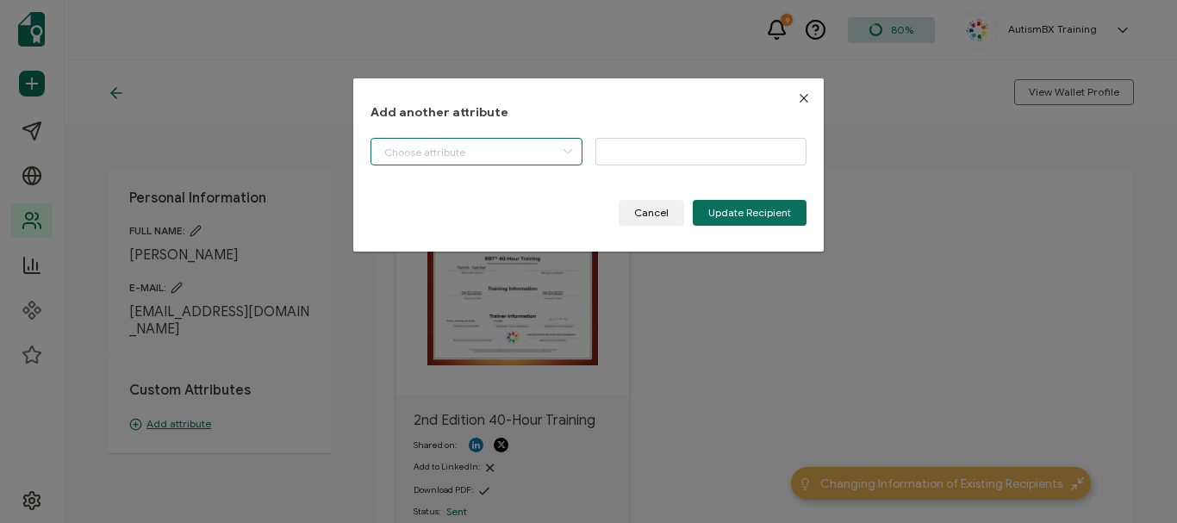
click at [525, 156] on input "dialog" at bounding box center [477, 152] width 212 height 28
click at [489, 191] on li "Start Date" at bounding box center [478, 196] width 222 height 29
type input "Start Date"
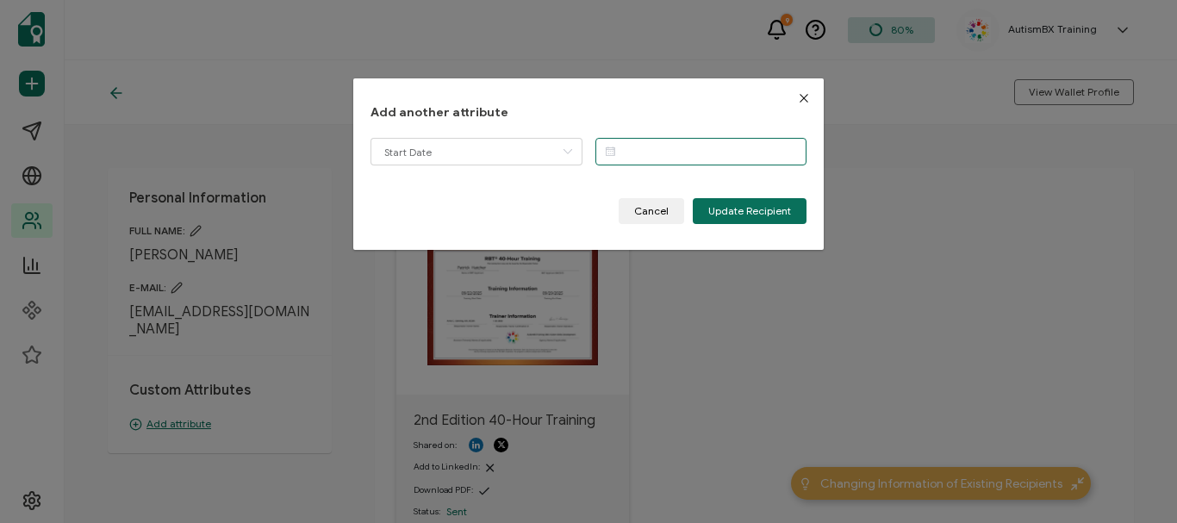
click at [626, 151] on input "dialog" at bounding box center [702, 152] width 212 height 28
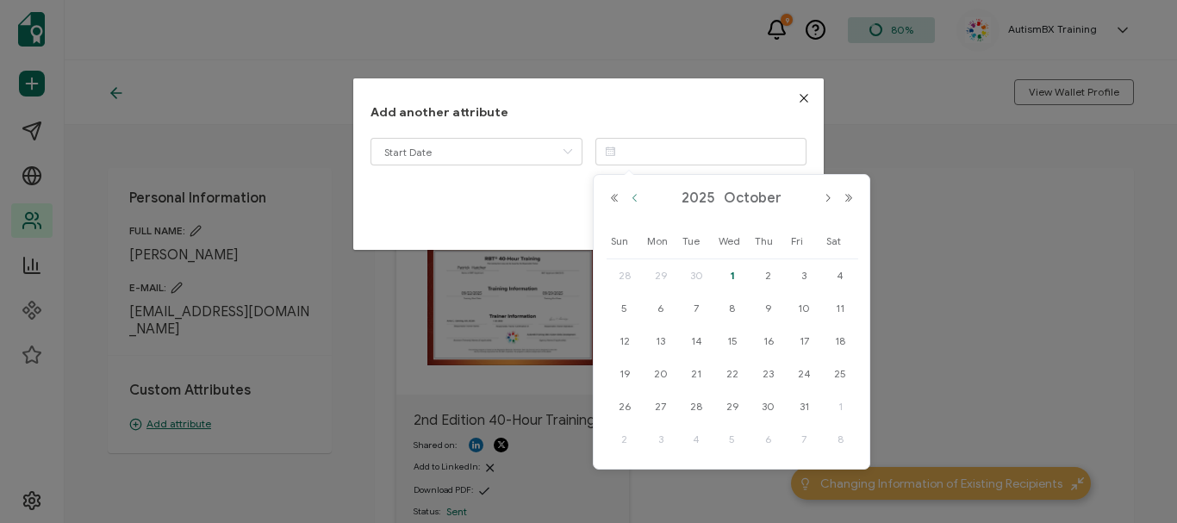
click at [635, 197] on button "Previous Month" at bounding box center [635, 198] width 21 height 12
click at [661, 372] on span "22" at bounding box center [661, 374] width 21 height 21
type input "[DATE]"
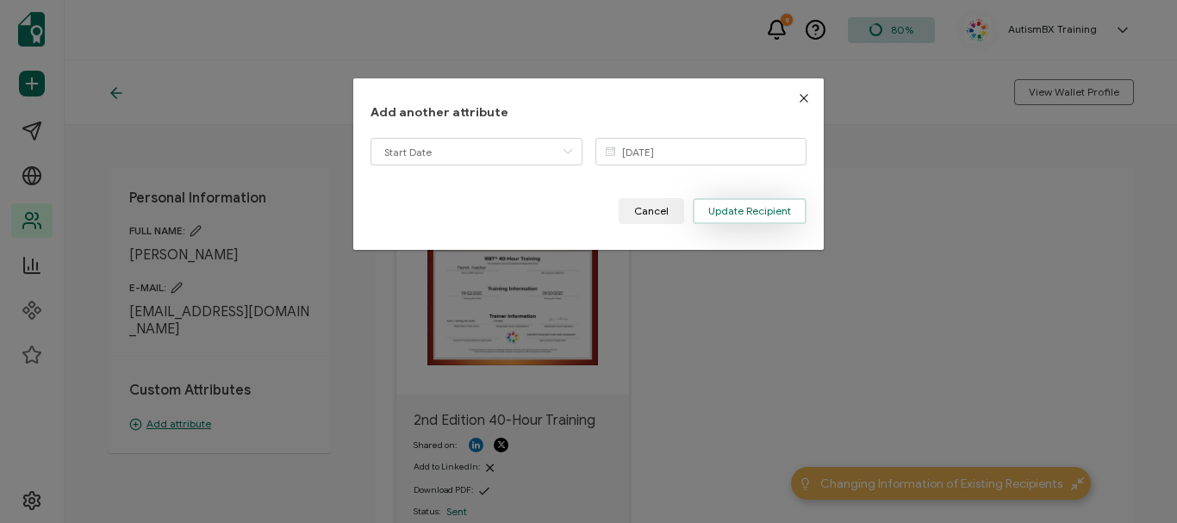
click at [734, 213] on span "Update Recipient" at bounding box center [750, 211] width 83 height 10
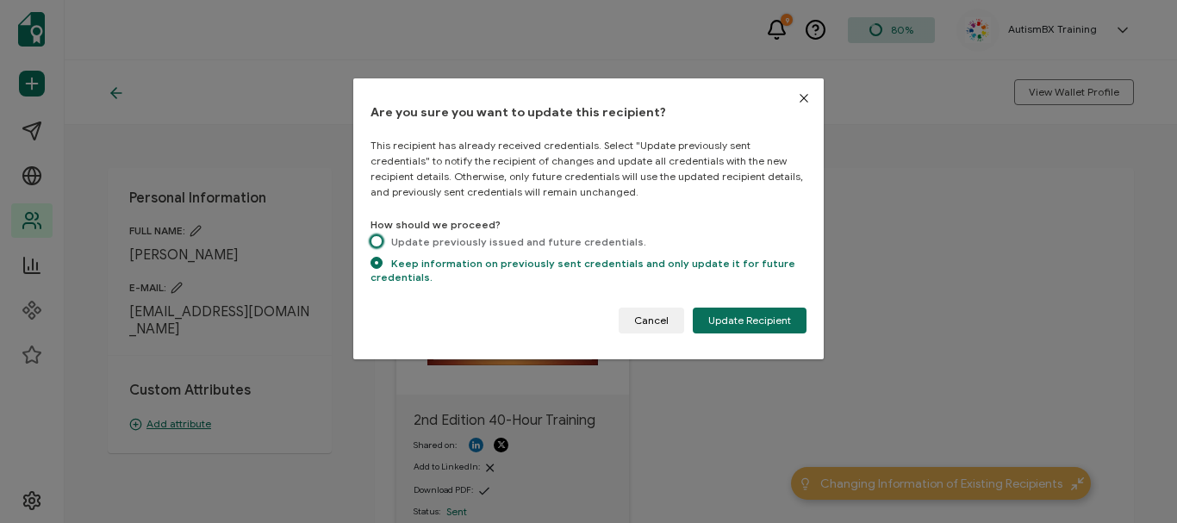
click at [378, 240] on span "dialog" at bounding box center [377, 241] width 12 height 12
click at [378, 240] on input "Update previously issued and future credentials." at bounding box center [377, 242] width 12 height 15
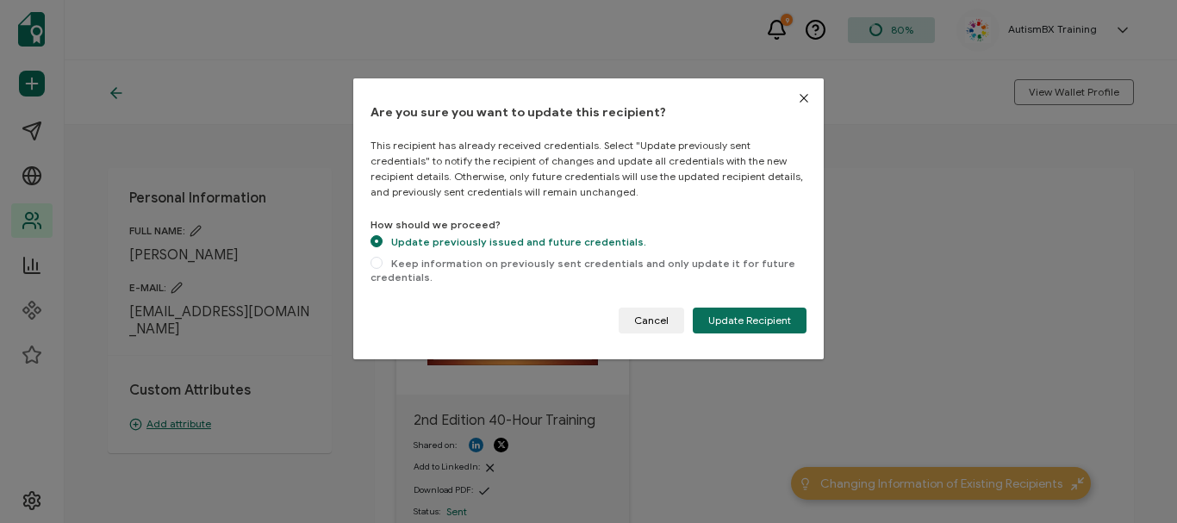
radio input "true"
radio input "false"
click at [731, 322] on span "Update Recipient" at bounding box center [750, 320] width 83 height 10
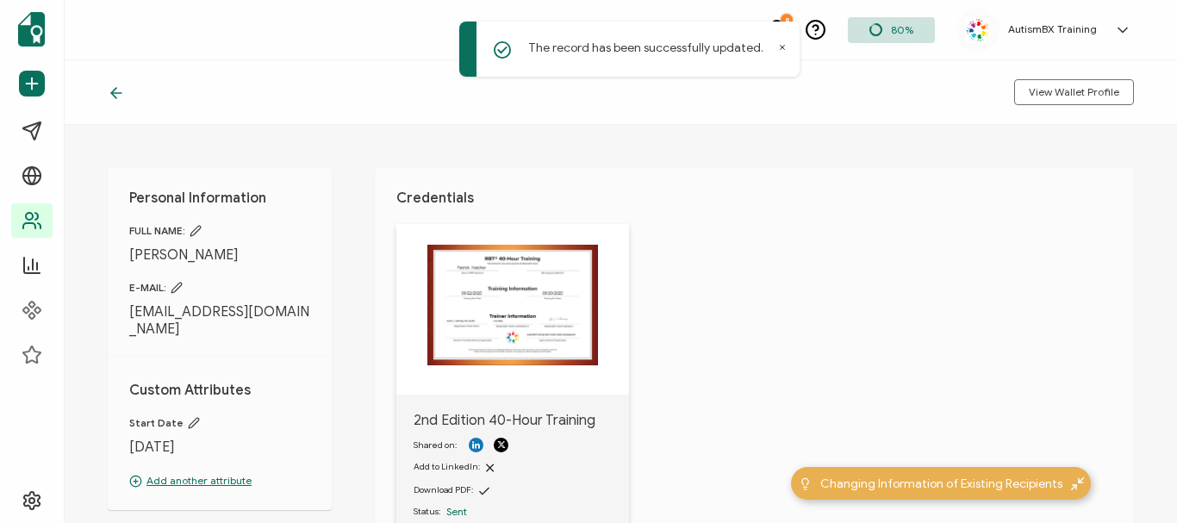
click at [119, 96] on icon at bounding box center [116, 92] width 17 height 17
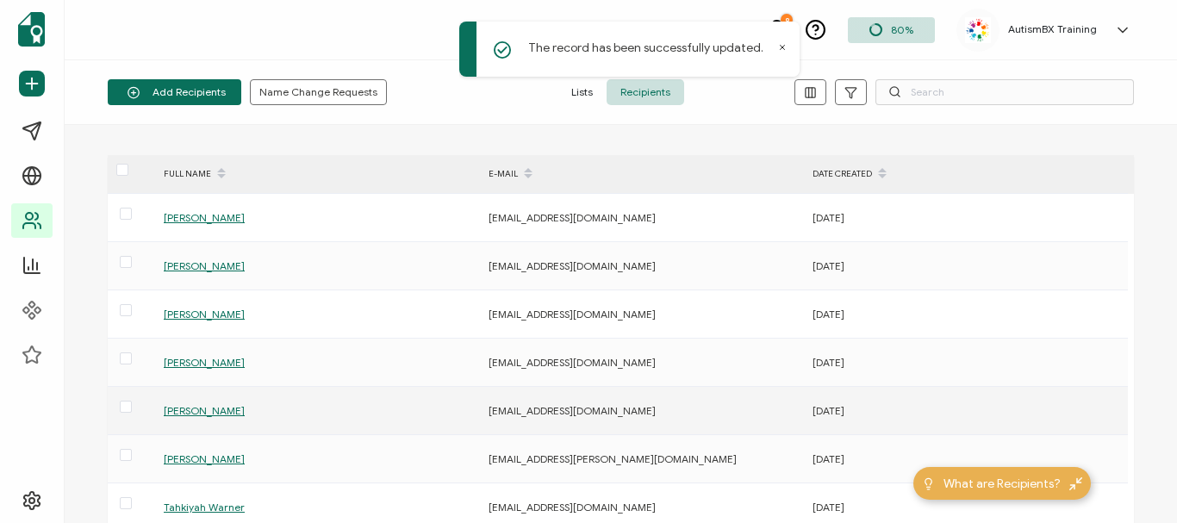
click at [198, 411] on span "[PERSON_NAME]" at bounding box center [204, 410] width 81 height 13
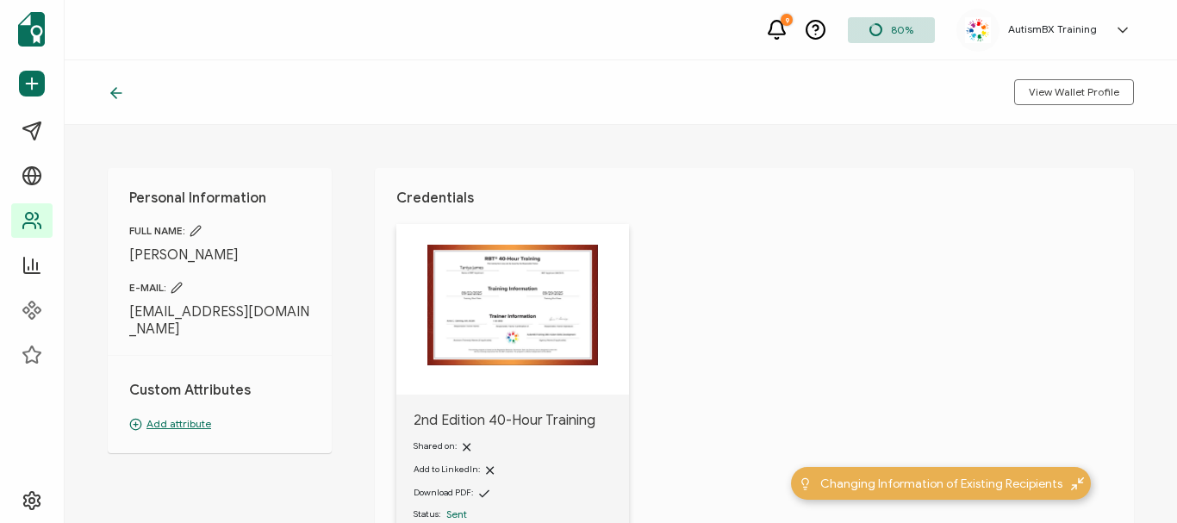
click at [168, 416] on p "Add attribute" at bounding box center [219, 424] width 181 height 16
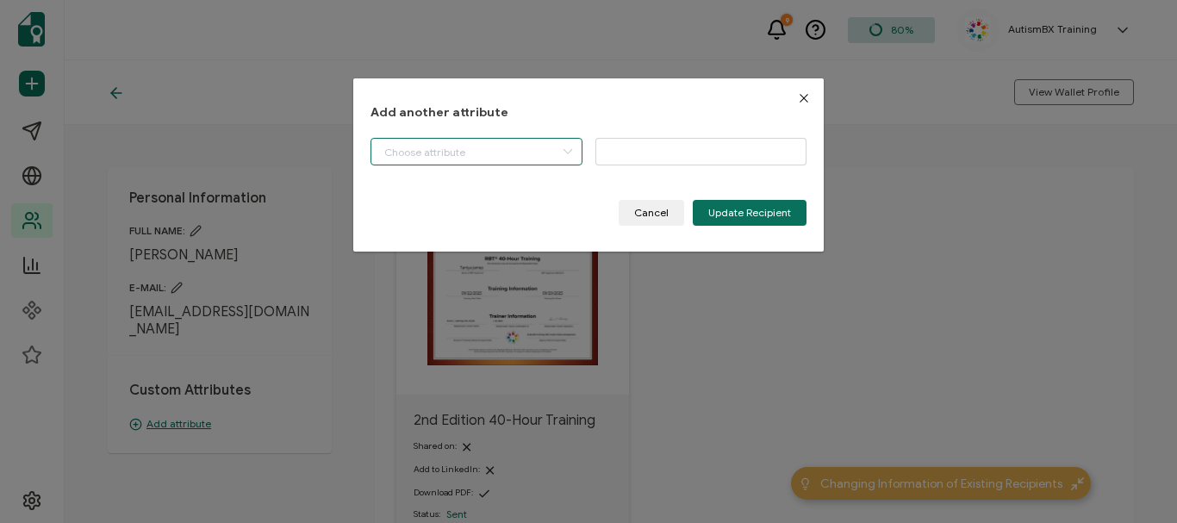
click at [537, 161] on input "dialog" at bounding box center [477, 152] width 212 height 28
drag, startPoint x: 509, startPoint y: 191, endPoint x: 690, endPoint y: 142, distance: 187.6
click at [690, 142] on body "9 80% AutismBX Training CFCI [PERSON_NAME] [EMAIL_ADDRESS][DOMAIN_NAME] ID: 396…" at bounding box center [588, 261] width 1177 height 523
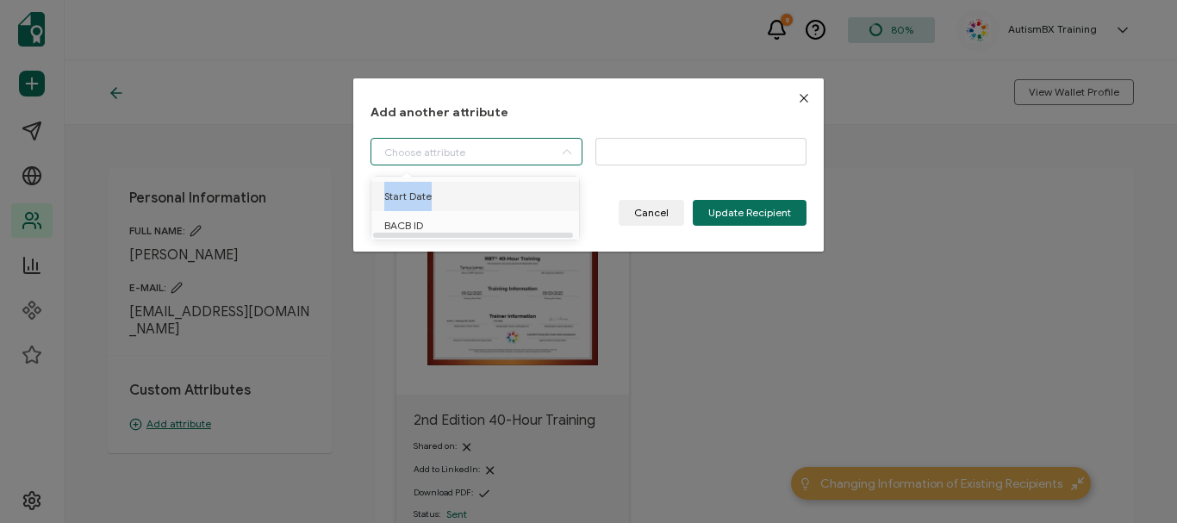
click at [478, 194] on li "Start Date" at bounding box center [478, 196] width 222 height 29
type input "Start Date"
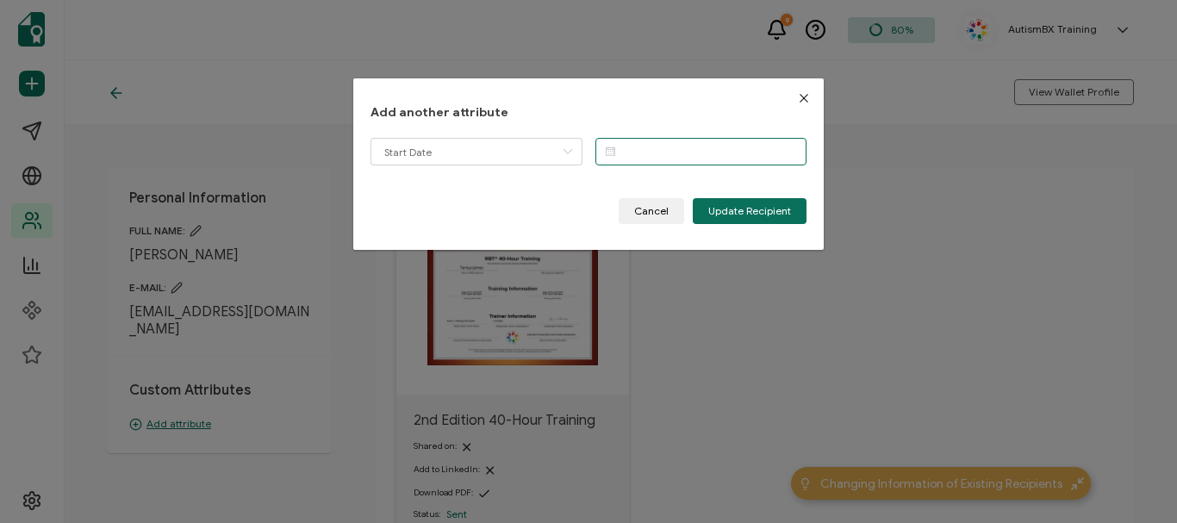
click at [665, 147] on input "dialog" at bounding box center [702, 152] width 212 height 28
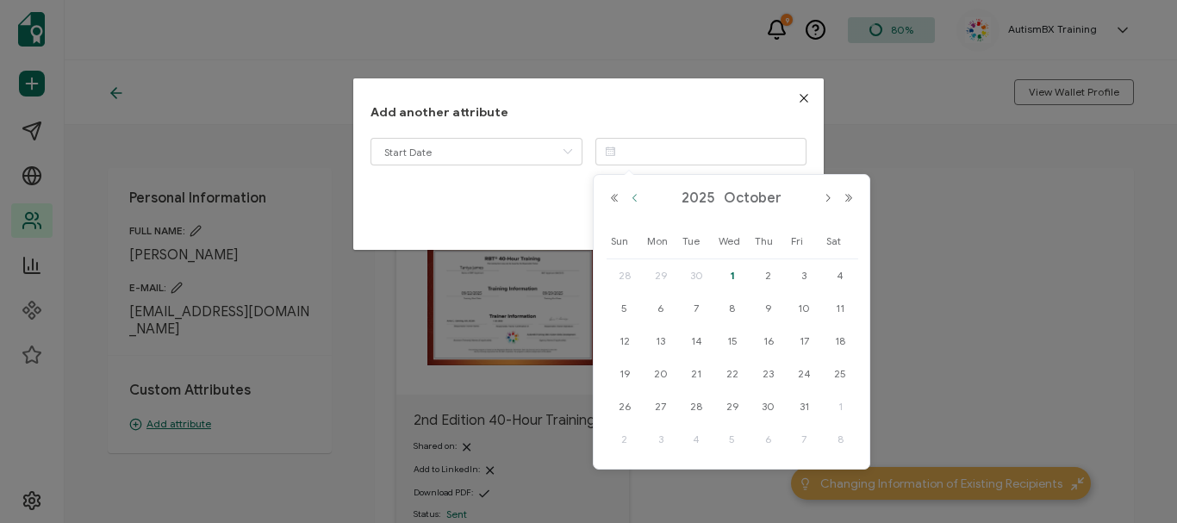
click at [637, 197] on button "Previous Month" at bounding box center [635, 198] width 21 height 12
click at [668, 371] on span "22" at bounding box center [661, 374] width 21 height 21
type input "[DATE]"
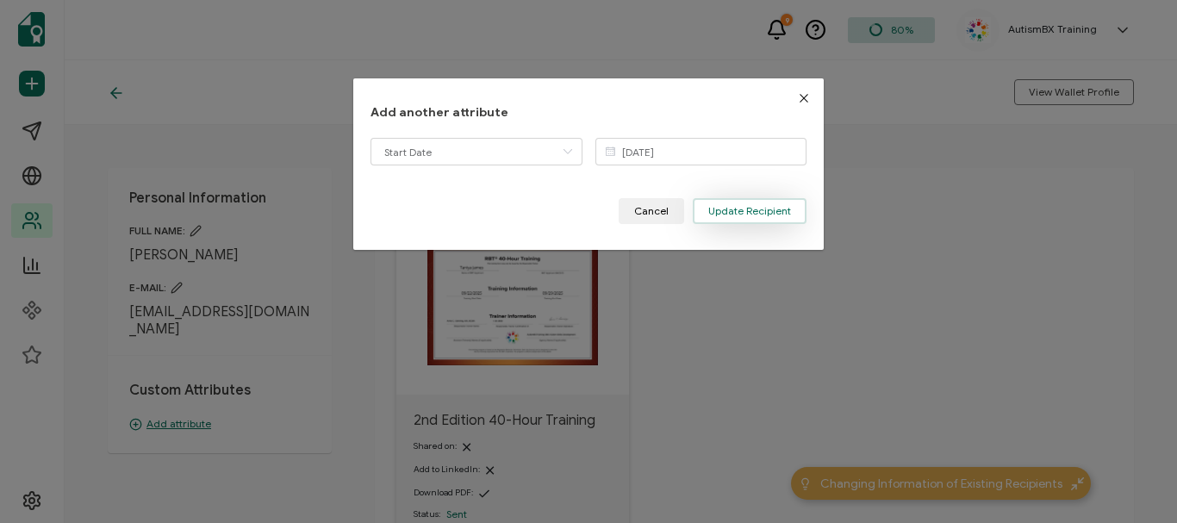
click at [768, 215] on span "Update Recipient" at bounding box center [750, 211] width 83 height 10
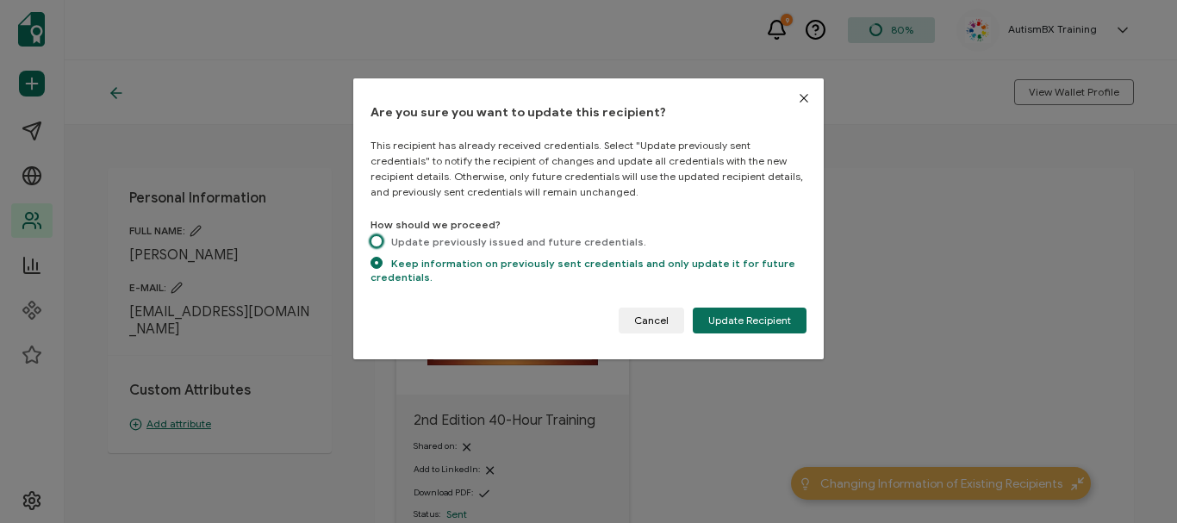
click at [376, 240] on span "dialog" at bounding box center [377, 241] width 12 height 12
click at [376, 240] on input "Update previously issued and future credentials." at bounding box center [377, 242] width 12 height 15
radio input "true"
radio input "false"
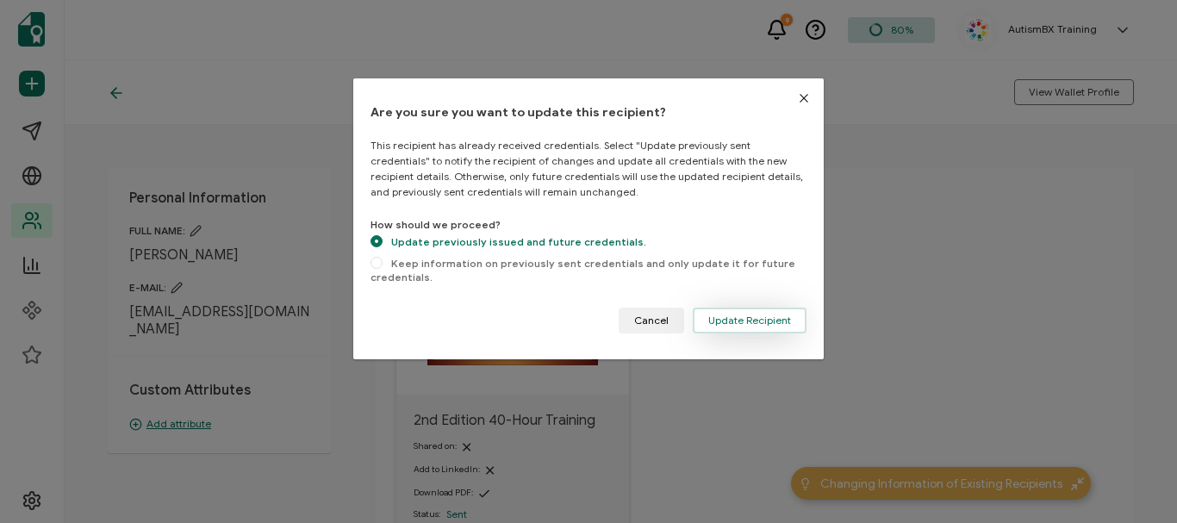
click at [764, 316] on span "Update Recipient" at bounding box center [750, 320] width 83 height 10
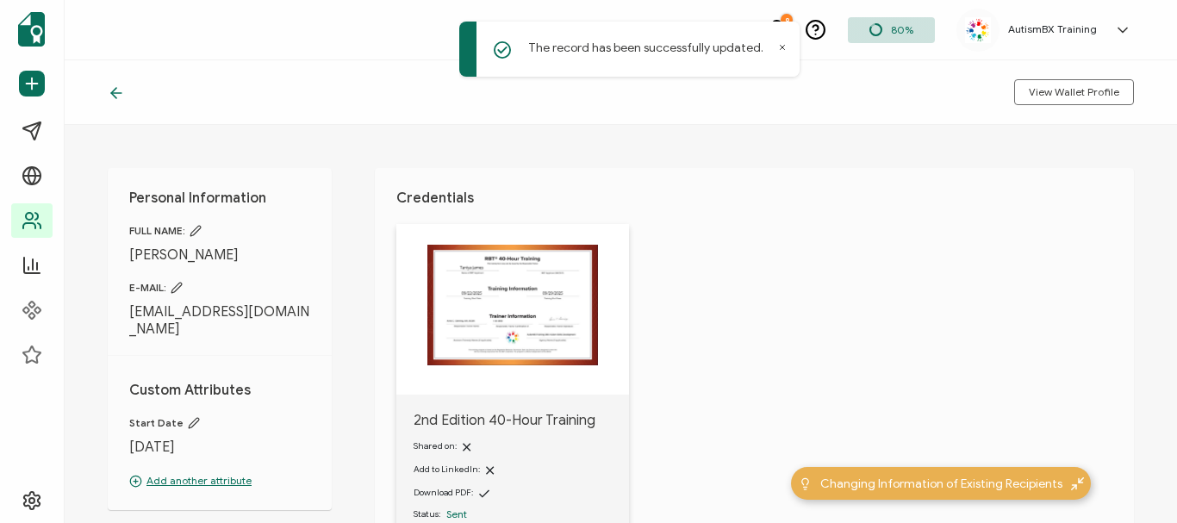
click at [115, 93] on icon at bounding box center [116, 93] width 10 height 0
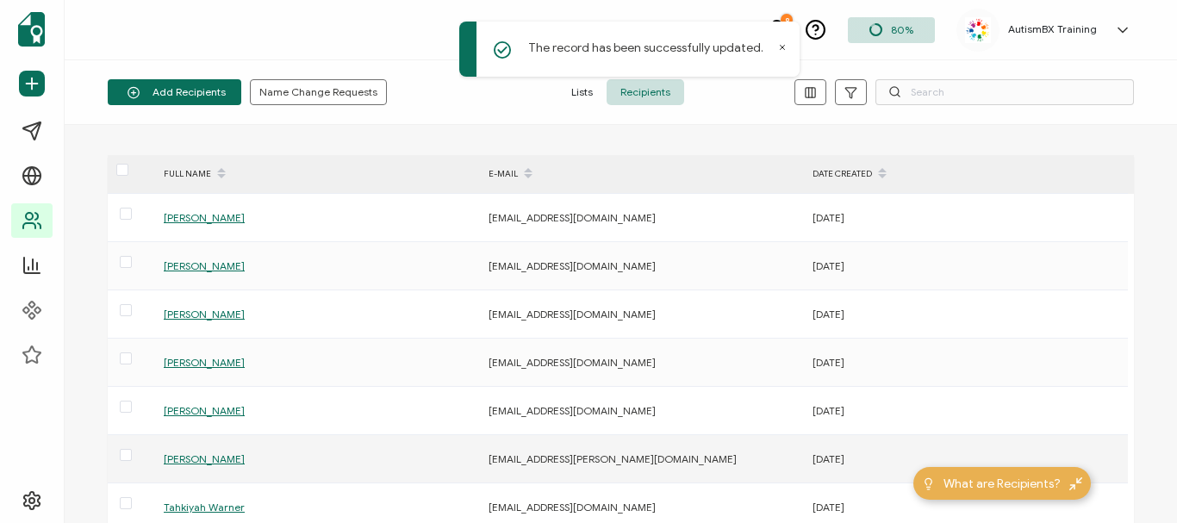
click at [215, 463] on span "[PERSON_NAME]" at bounding box center [204, 459] width 81 height 13
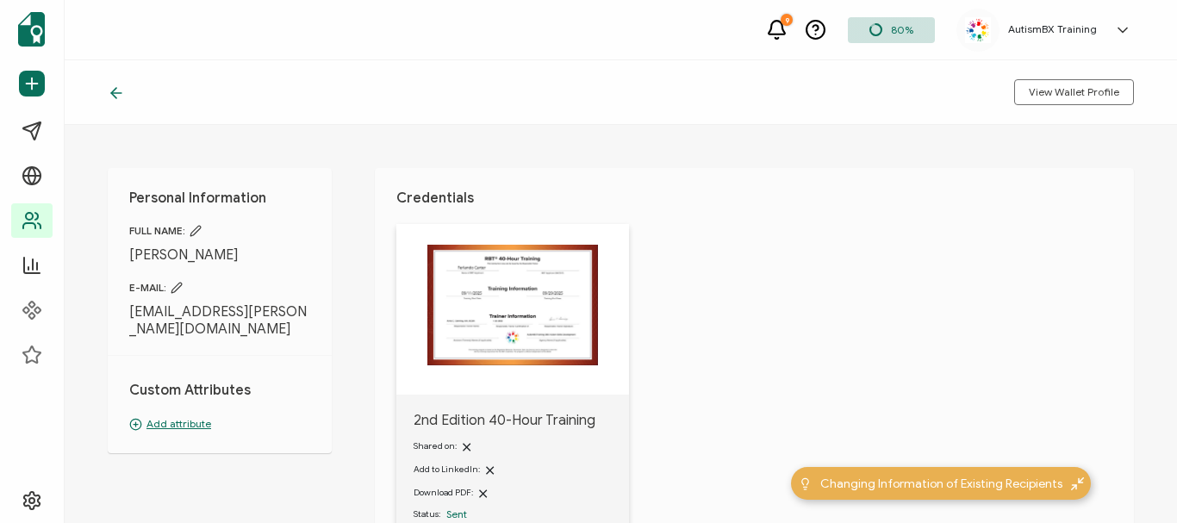
click at [172, 424] on p "Add attribute" at bounding box center [219, 424] width 181 height 16
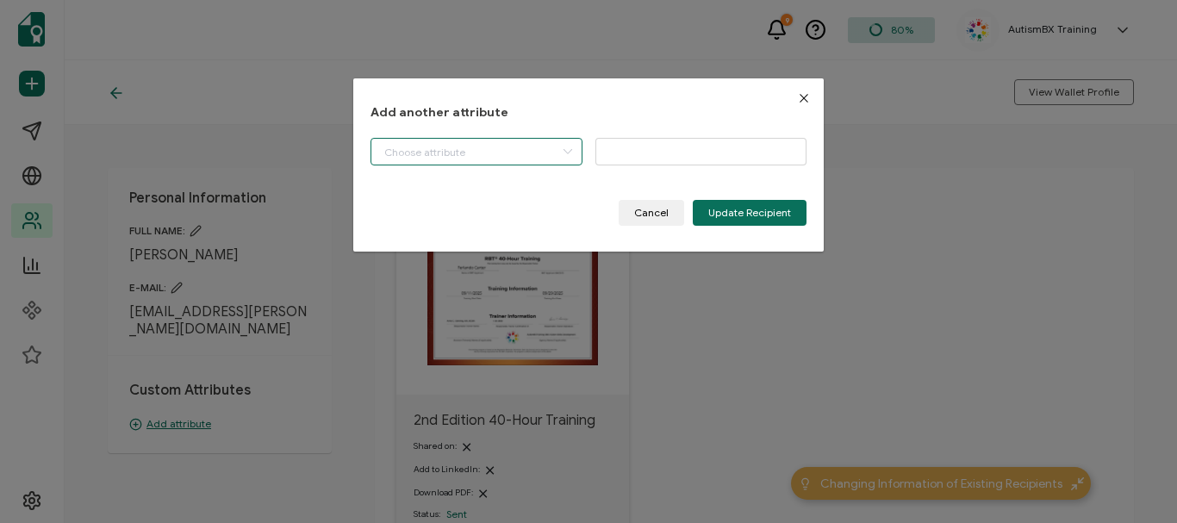
click at [499, 158] on input "dialog" at bounding box center [477, 152] width 212 height 28
click at [448, 199] on li "Start Date" at bounding box center [478, 196] width 222 height 29
type input "Start Date"
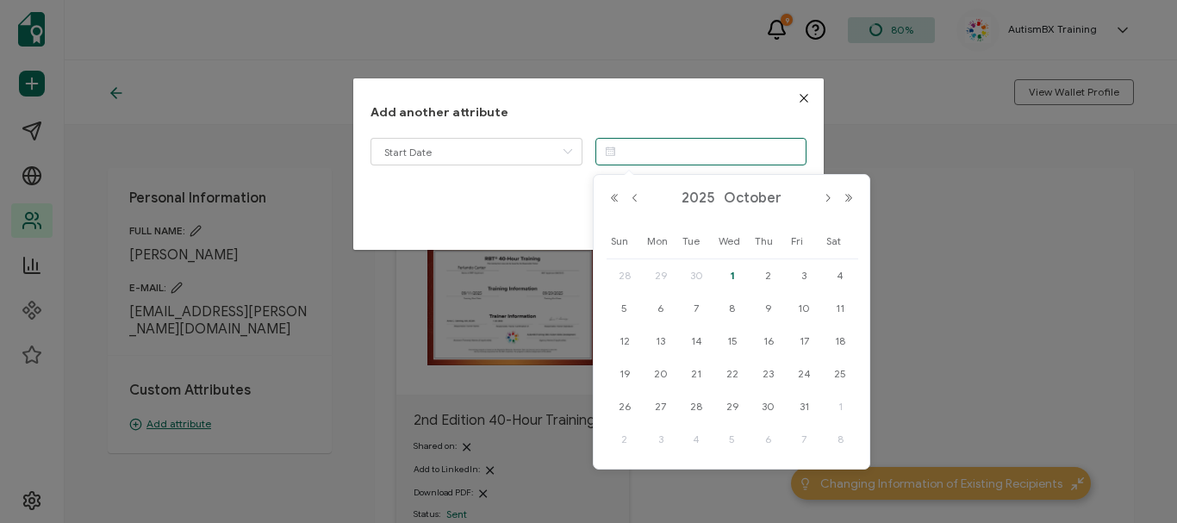
click at [621, 153] on input "dialog" at bounding box center [702, 152] width 212 height 28
click at [638, 194] on button "Previous Month" at bounding box center [635, 198] width 21 height 12
click at [777, 309] on span "11" at bounding box center [769, 308] width 21 height 21
type input "[DATE]"
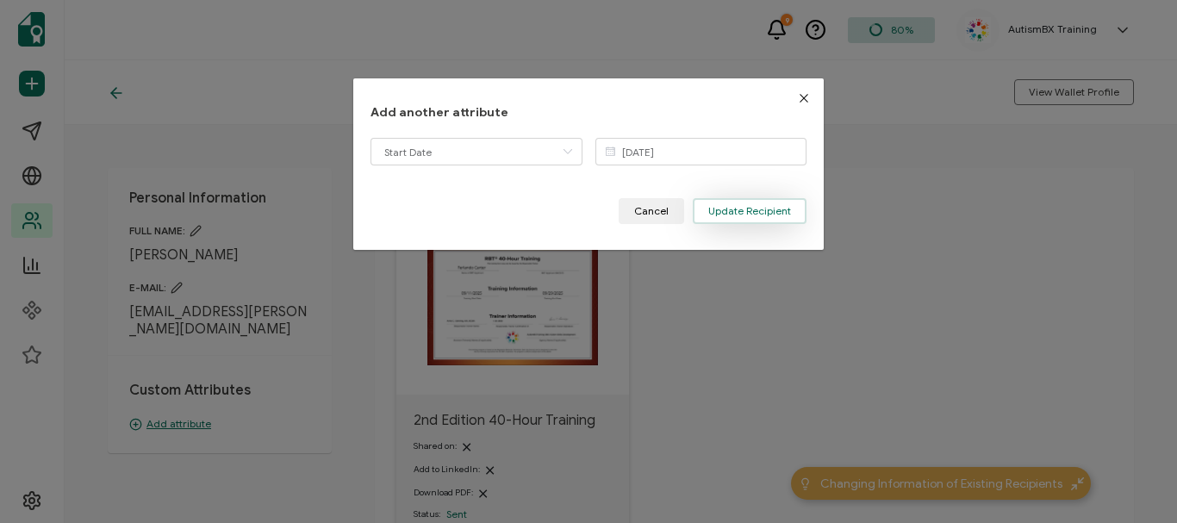
click at [746, 203] on button "Update Recipient" at bounding box center [750, 211] width 114 height 26
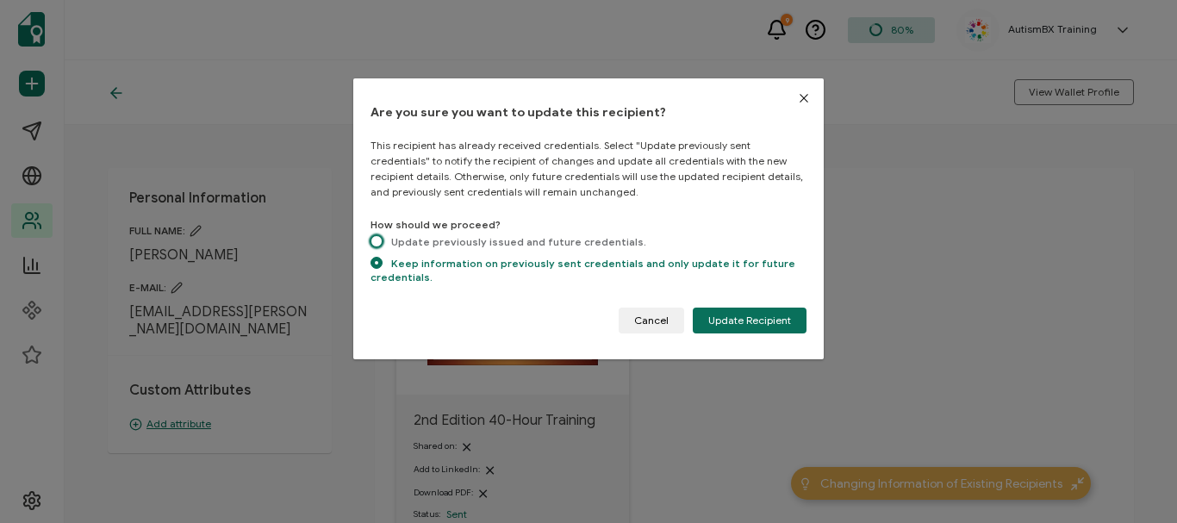
click at [374, 239] on span "dialog" at bounding box center [377, 241] width 12 height 12
click at [374, 239] on input "Update previously issued and future credentials." at bounding box center [377, 242] width 12 height 15
radio input "true"
radio input "false"
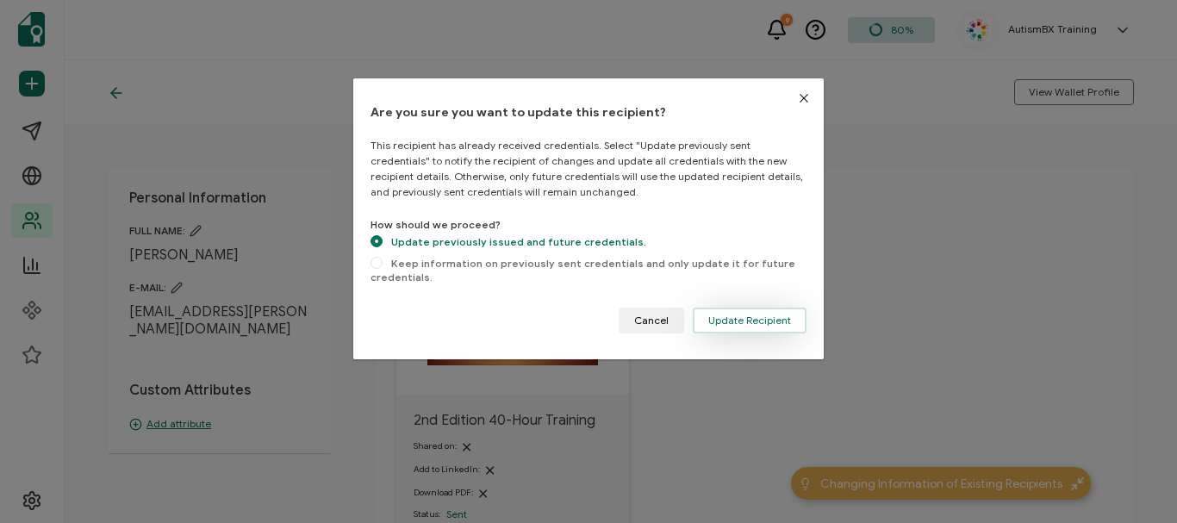
click at [744, 318] on span "Update Recipient" at bounding box center [750, 320] width 83 height 10
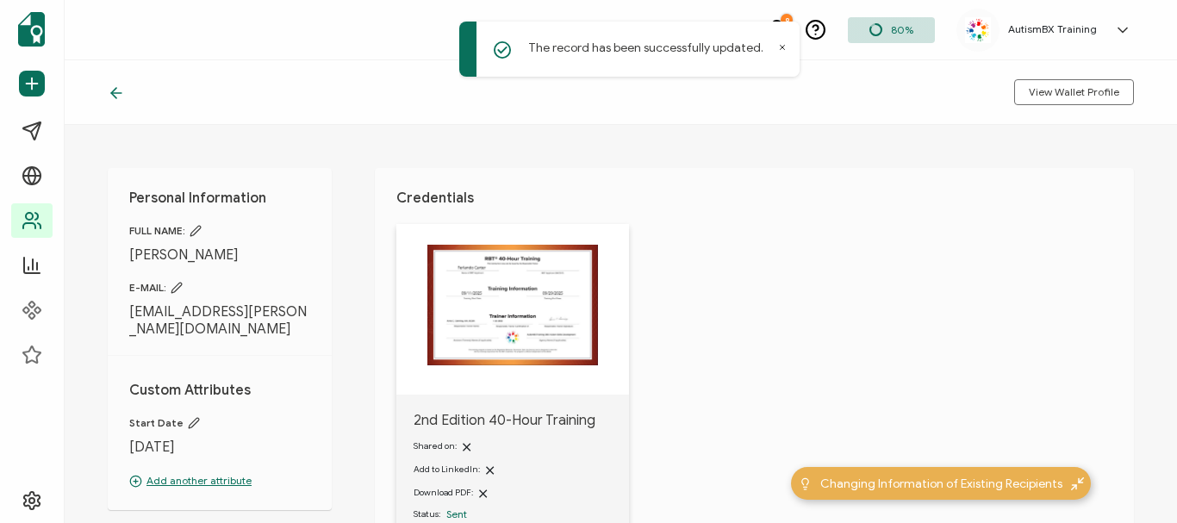
click at [114, 92] on icon at bounding box center [116, 92] width 17 height 17
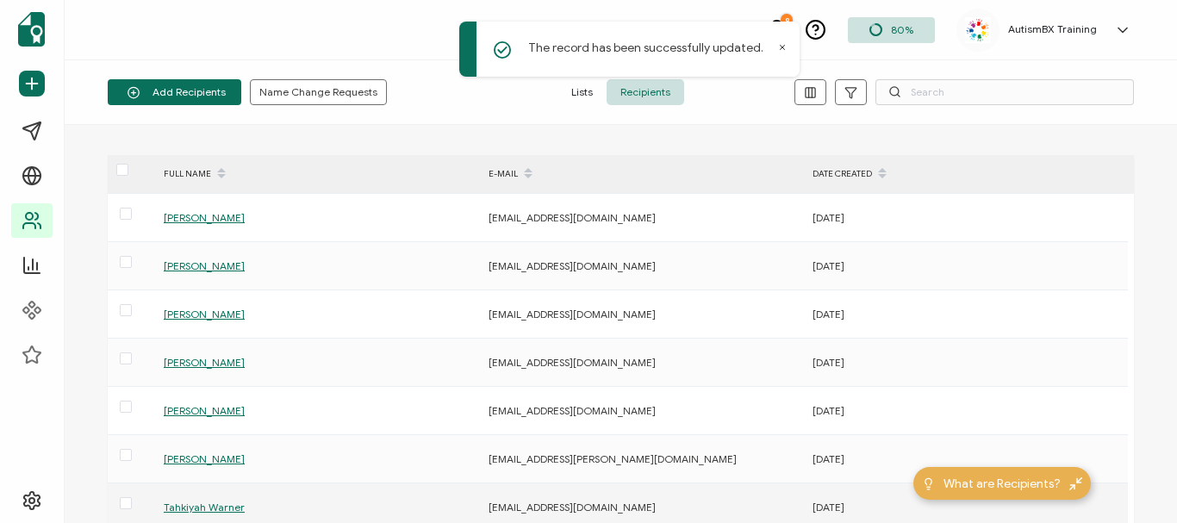
click at [226, 509] on span "Tahkiyah Warner" at bounding box center [204, 507] width 81 height 13
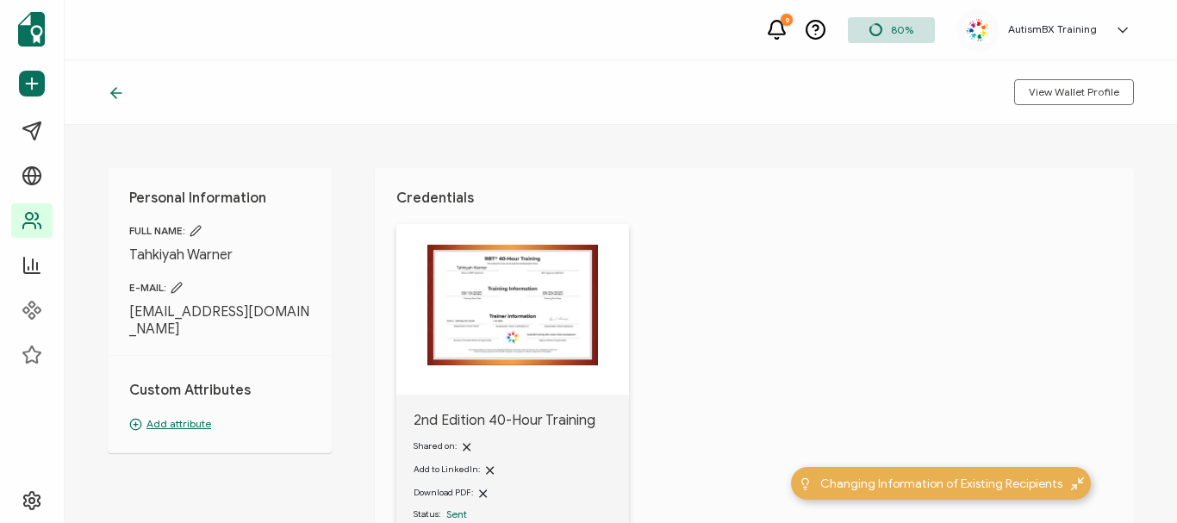
click at [190, 425] on p "Add attribute" at bounding box center [219, 424] width 181 height 16
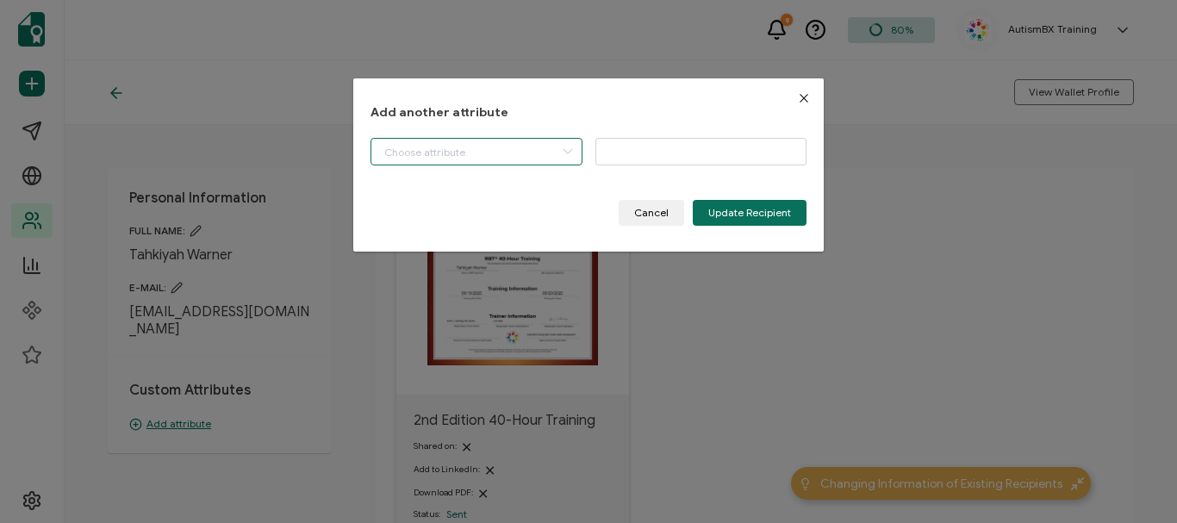
click at [521, 158] on input "dialog" at bounding box center [477, 152] width 212 height 28
click at [487, 189] on li "Start Date" at bounding box center [478, 196] width 222 height 29
type input "Start Date"
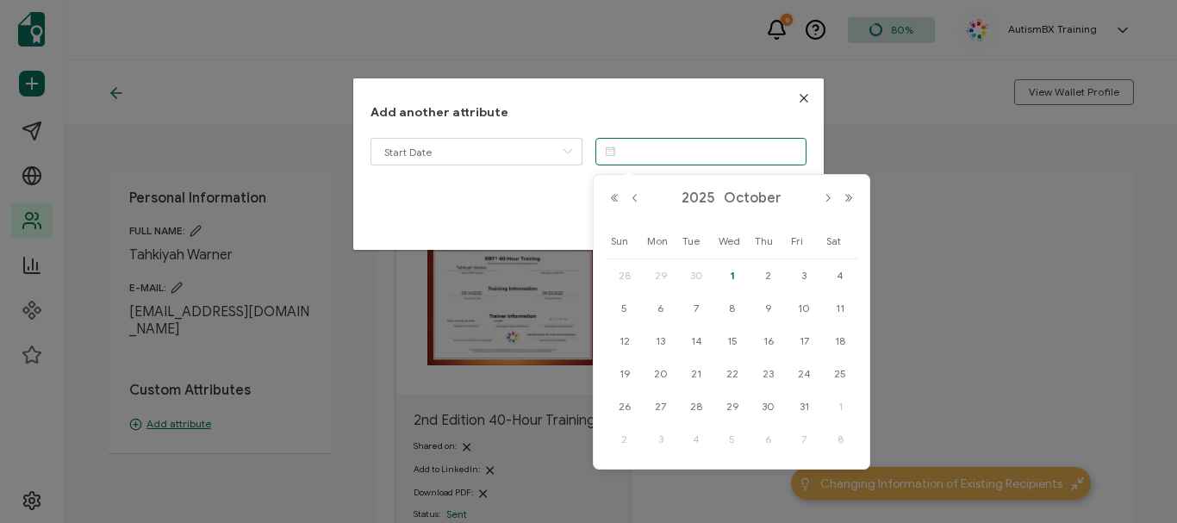
click at [657, 152] on input "dialog" at bounding box center [702, 152] width 212 height 28
click at [632, 200] on button "Previous Month" at bounding box center [635, 198] width 21 height 12
click at [806, 336] on span "19" at bounding box center [804, 341] width 21 height 21
type input "[DATE]"
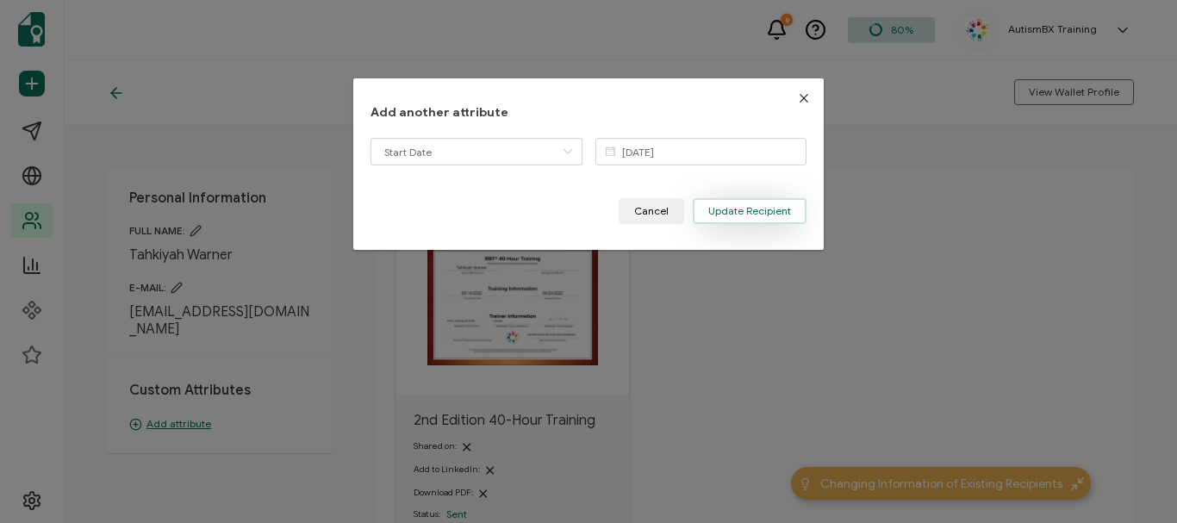
click at [753, 210] on span "Update Recipient" at bounding box center [750, 211] width 83 height 10
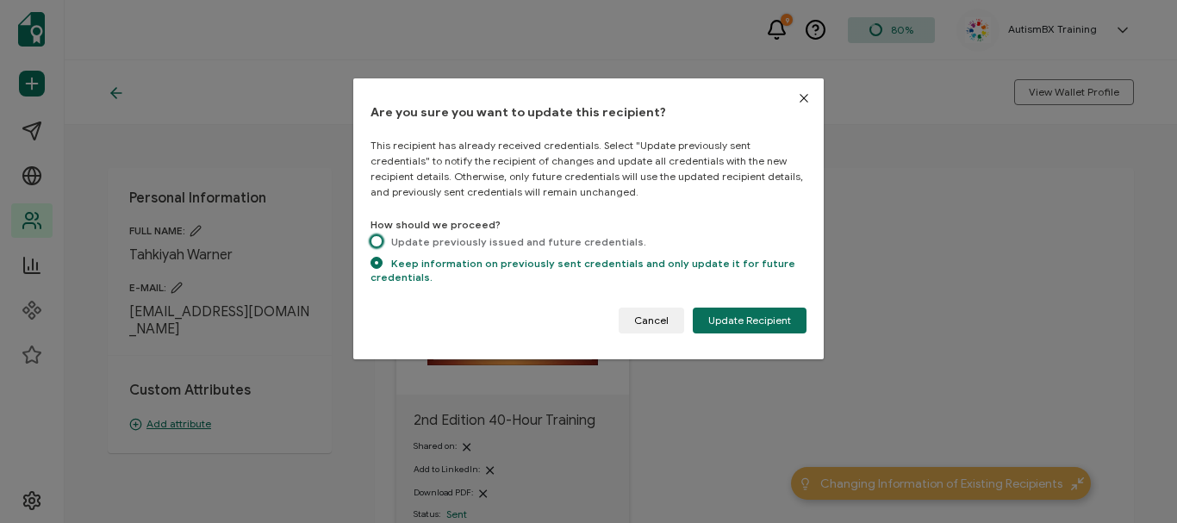
click at [381, 241] on span "dialog" at bounding box center [377, 241] width 12 height 12
click at [381, 241] on input "Update previously issued and future credentials." at bounding box center [377, 242] width 12 height 15
radio input "true"
radio input "false"
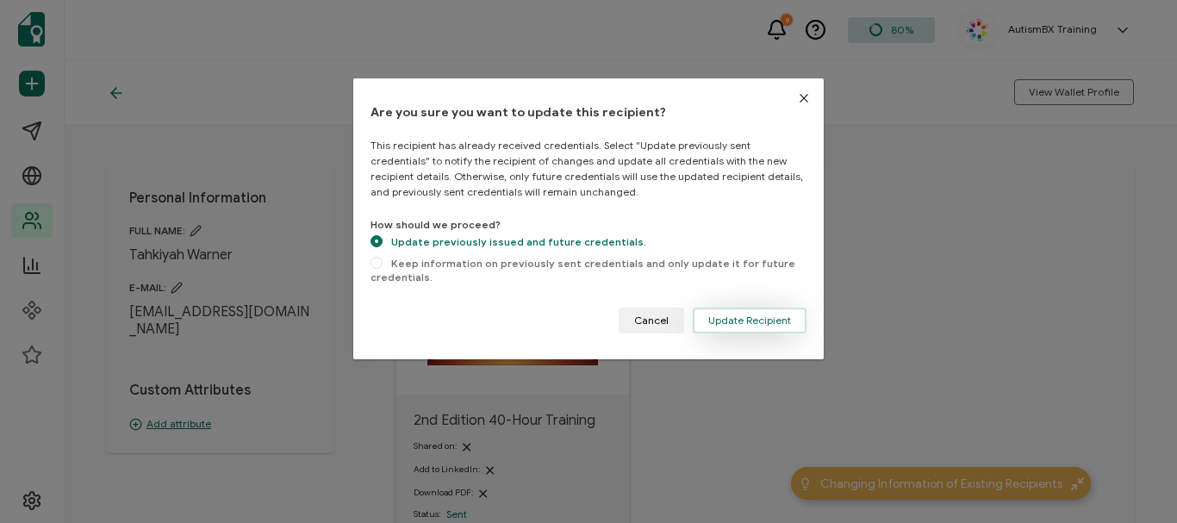
click at [753, 315] on span "Update Recipient" at bounding box center [750, 320] width 83 height 10
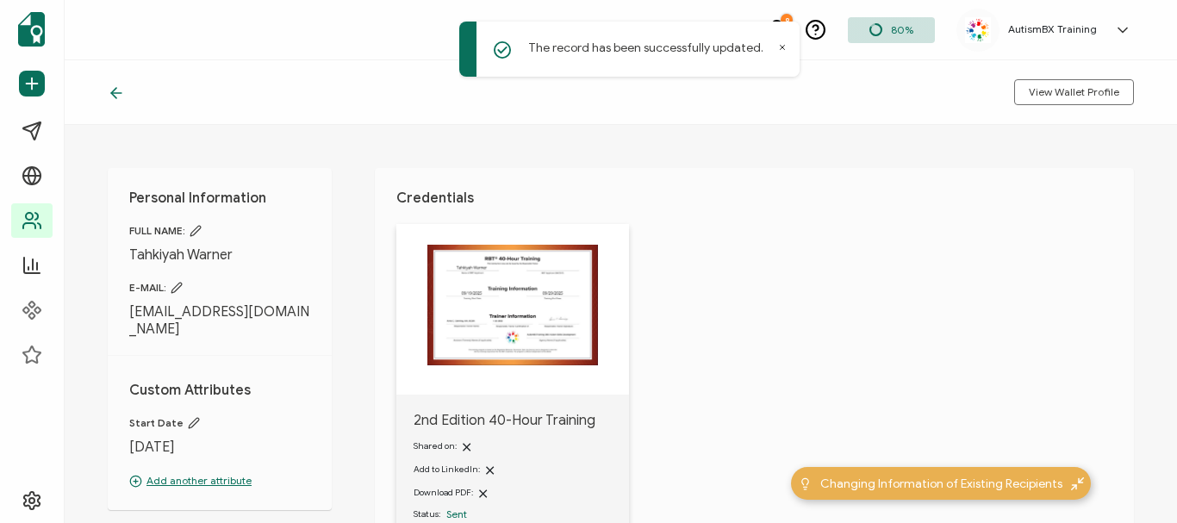
click at [126, 100] on div at bounding box center [121, 92] width 26 height 17
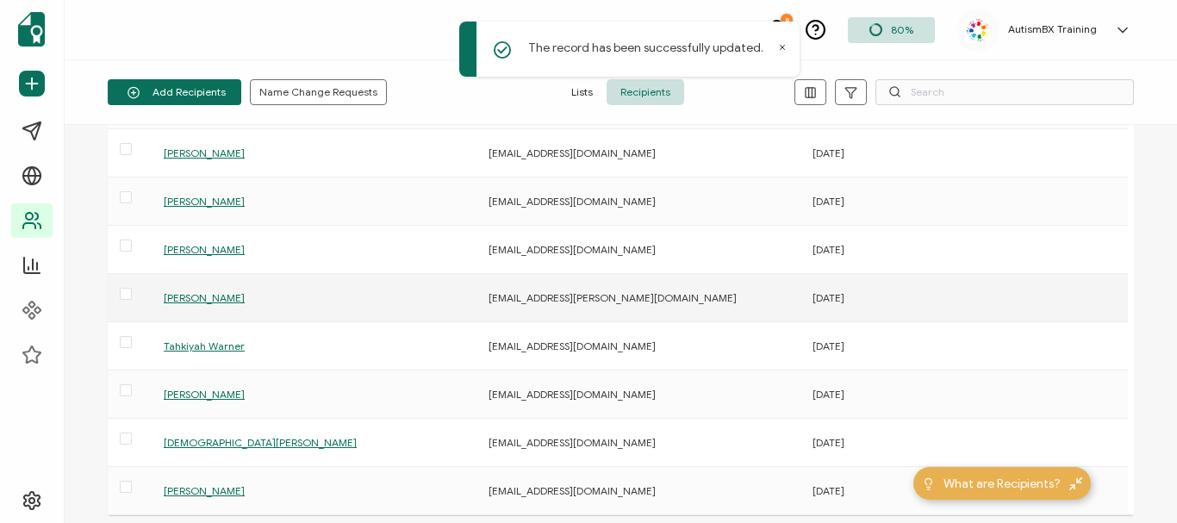
scroll to position [187, 0]
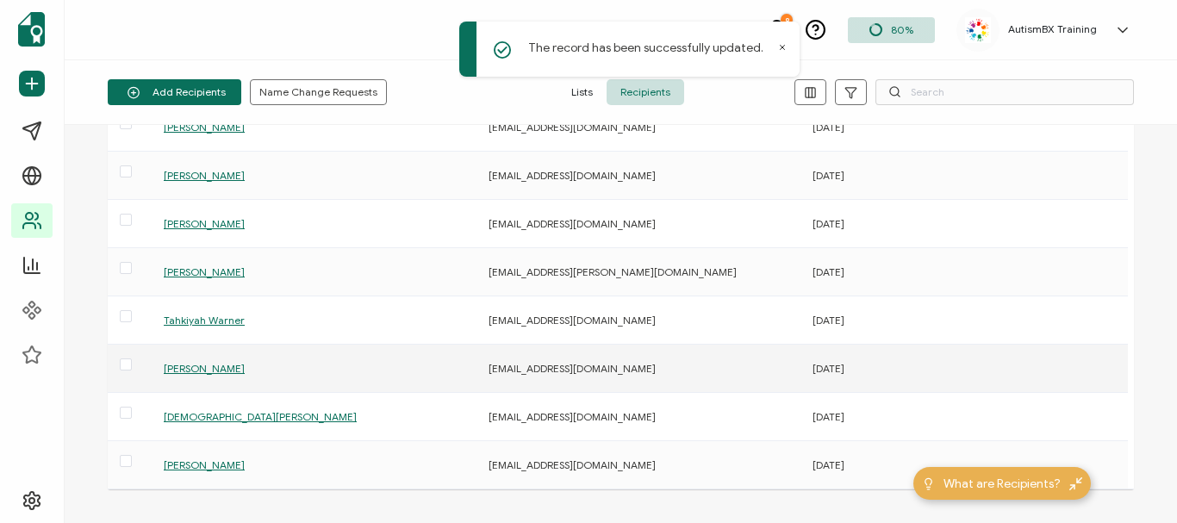
click at [190, 368] on span "[PERSON_NAME]" at bounding box center [204, 368] width 81 height 13
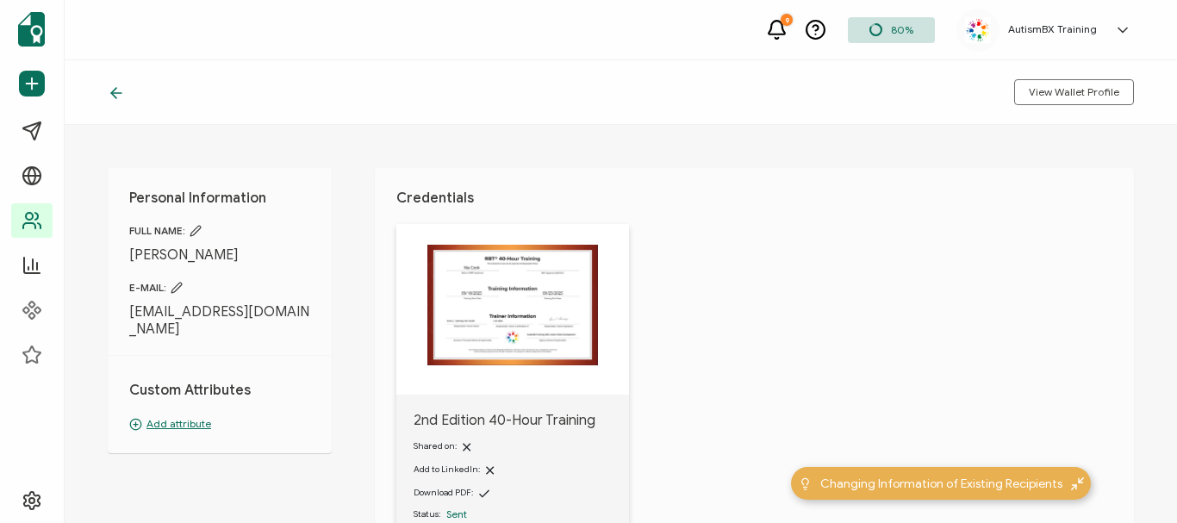
click at [186, 416] on p "Add attribute" at bounding box center [219, 424] width 181 height 16
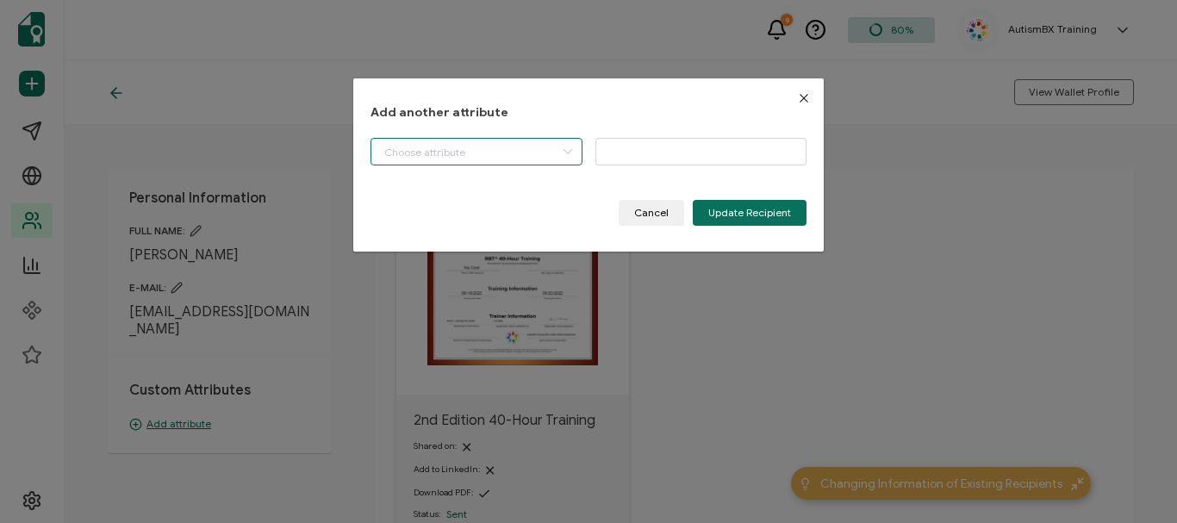
click at [530, 152] on input "dialog" at bounding box center [477, 152] width 212 height 28
click at [491, 202] on li "Start Date" at bounding box center [478, 196] width 222 height 29
type input "Start Date"
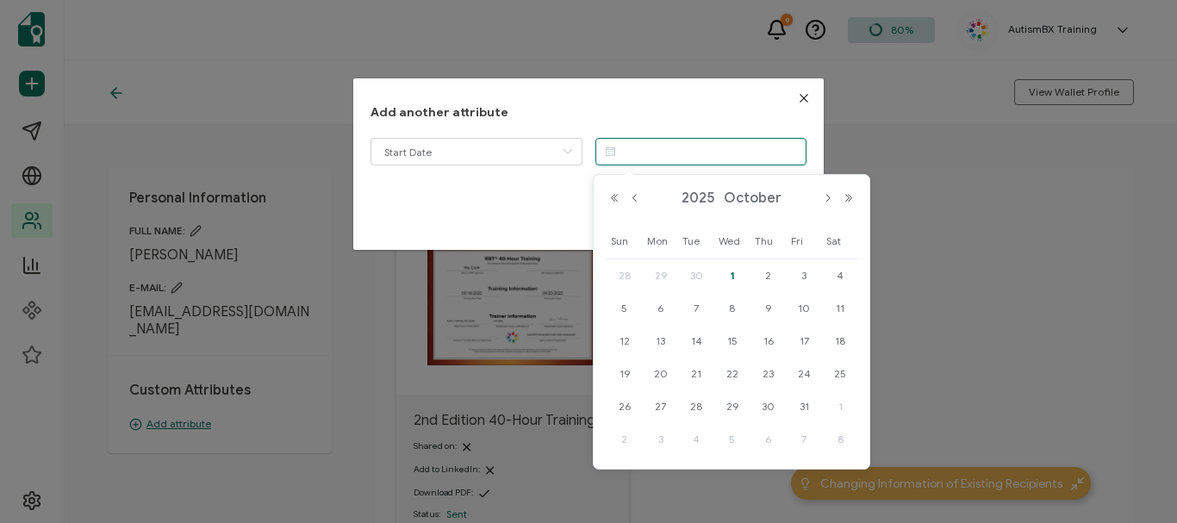
click at [655, 157] on input "dialog" at bounding box center [702, 152] width 212 height 28
click at [640, 197] on button "Previous Month" at bounding box center [635, 198] width 21 height 12
click at [767, 335] on span "18" at bounding box center [769, 341] width 21 height 21
type input "[DATE]"
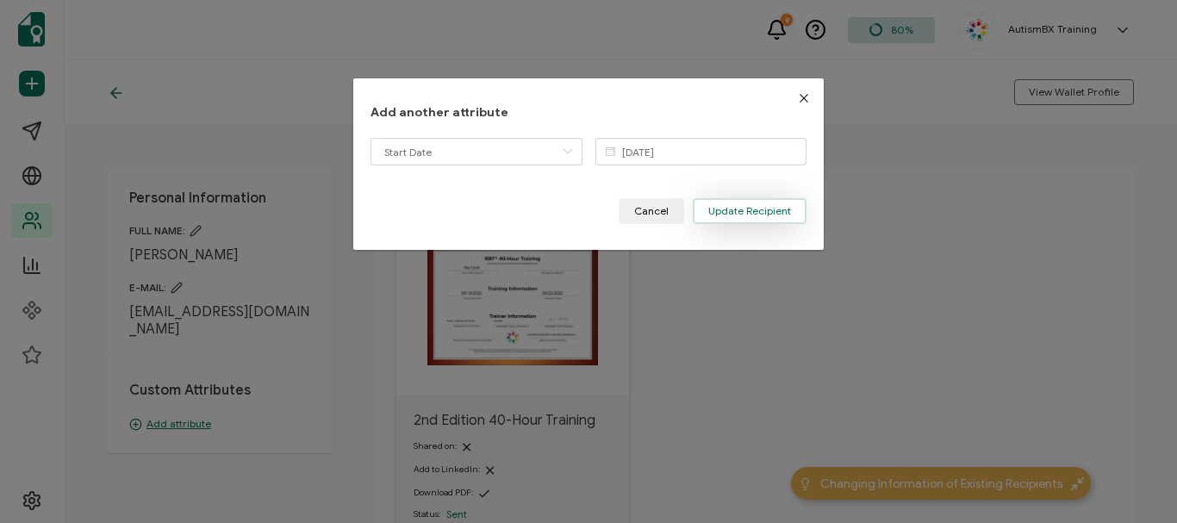
click at [761, 212] on span "Update Recipient" at bounding box center [750, 211] width 83 height 10
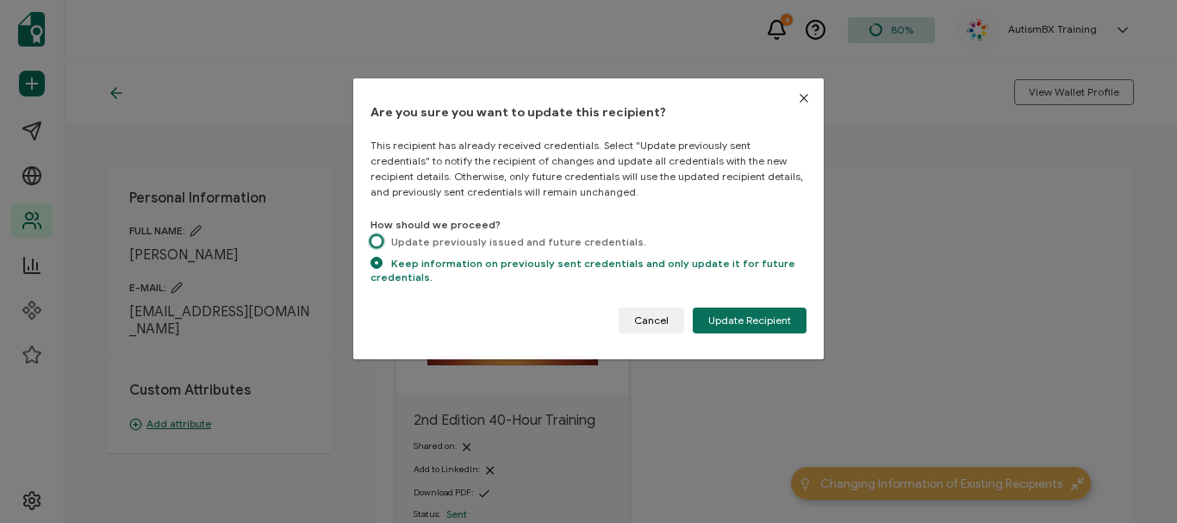
click at [378, 241] on span "dialog" at bounding box center [377, 241] width 12 height 12
click at [378, 241] on input "Update previously issued and future credentials." at bounding box center [377, 242] width 12 height 15
radio input "true"
radio input "false"
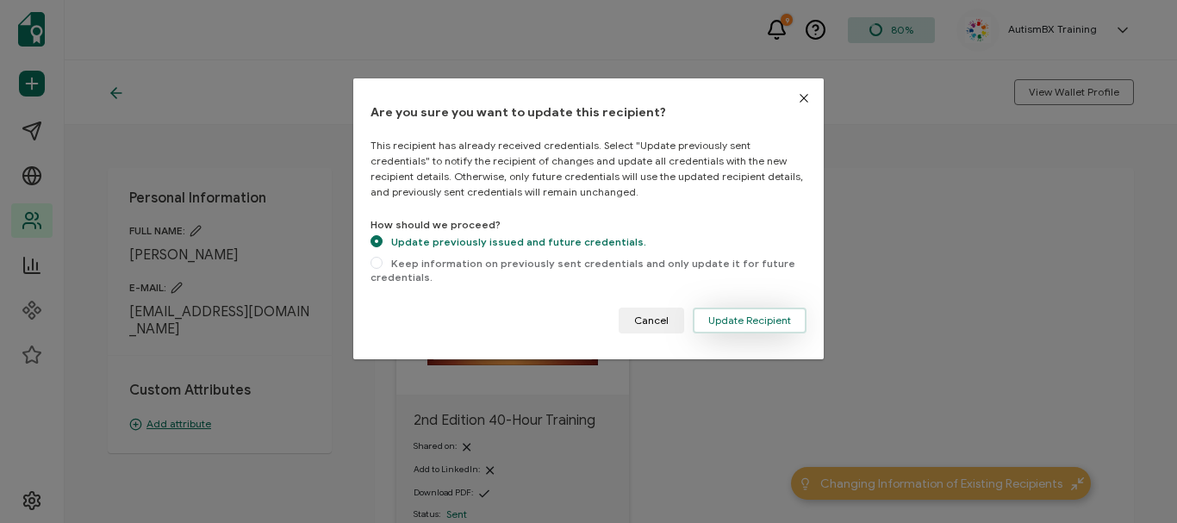
click at [760, 325] on span "Update Recipient" at bounding box center [750, 320] width 83 height 10
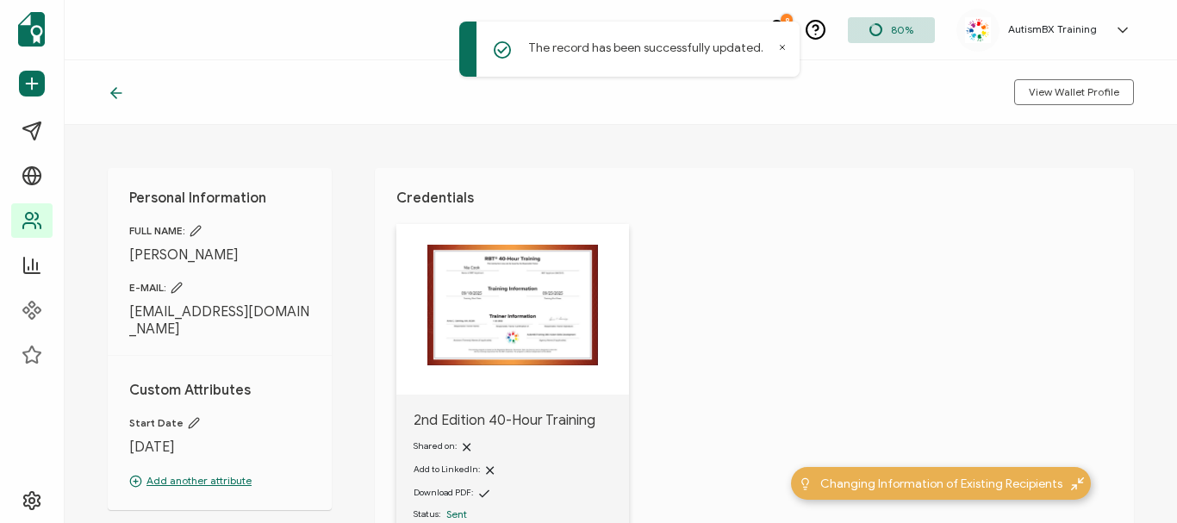
click at [118, 97] on icon at bounding box center [116, 92] width 17 height 17
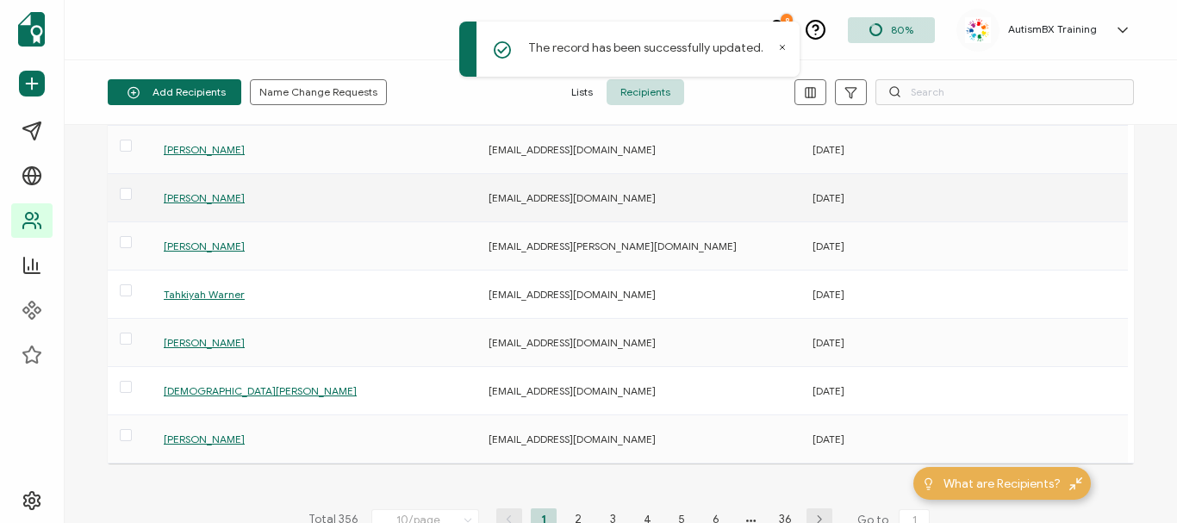
scroll to position [276, 0]
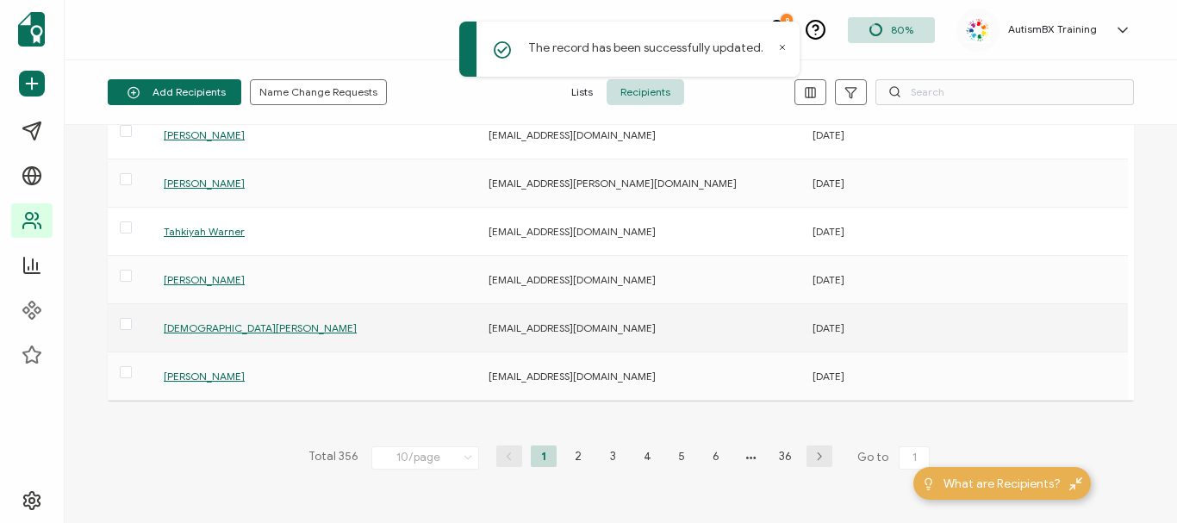
click at [217, 330] on span "[DEMOGRAPHIC_DATA][PERSON_NAME]" at bounding box center [260, 328] width 193 height 13
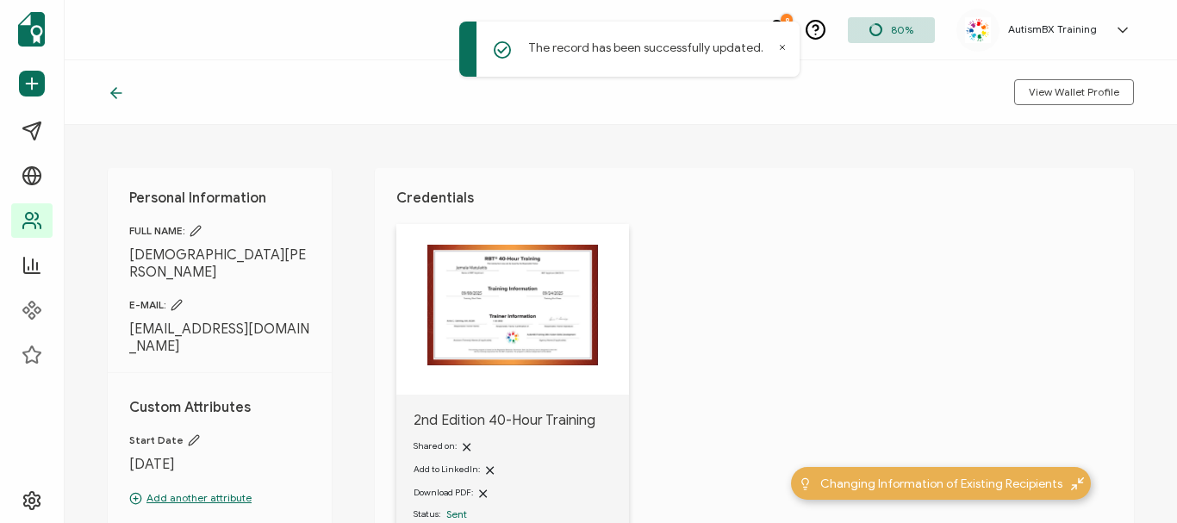
click at [116, 96] on icon at bounding box center [116, 92] width 17 height 17
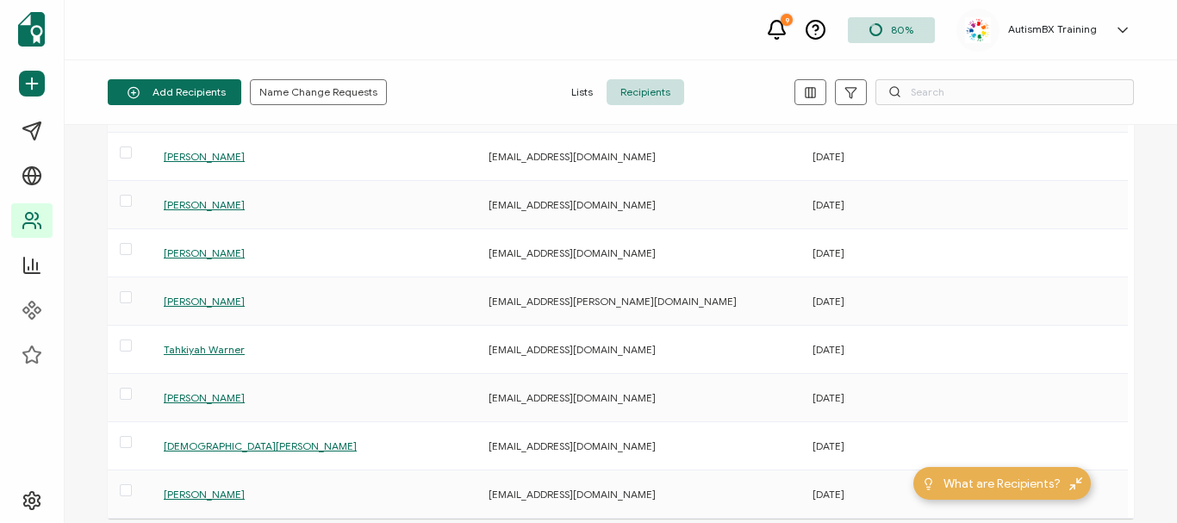
scroll to position [213, 0]
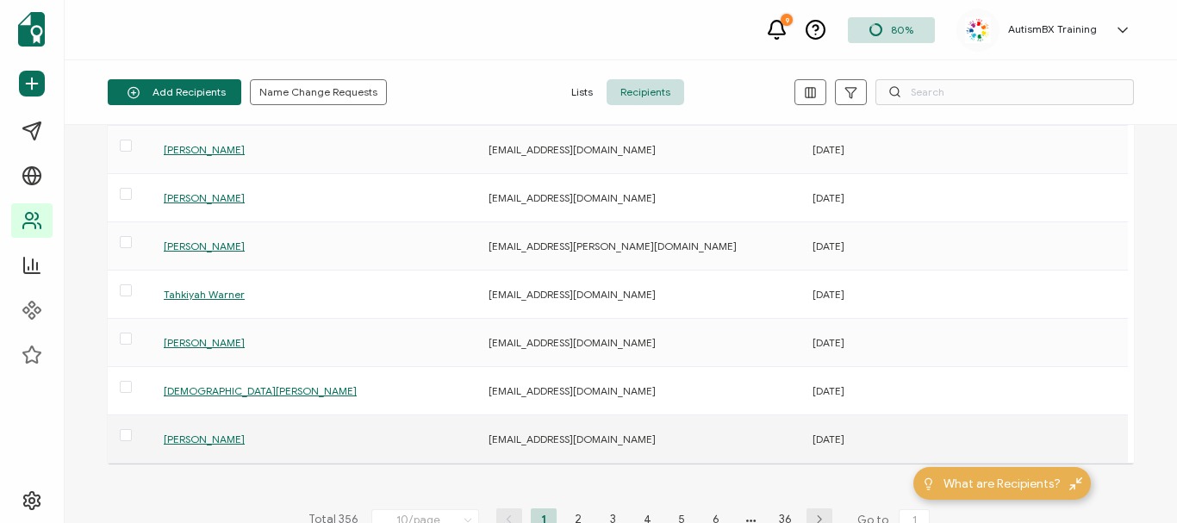
click at [190, 441] on span "[PERSON_NAME]" at bounding box center [204, 439] width 81 height 13
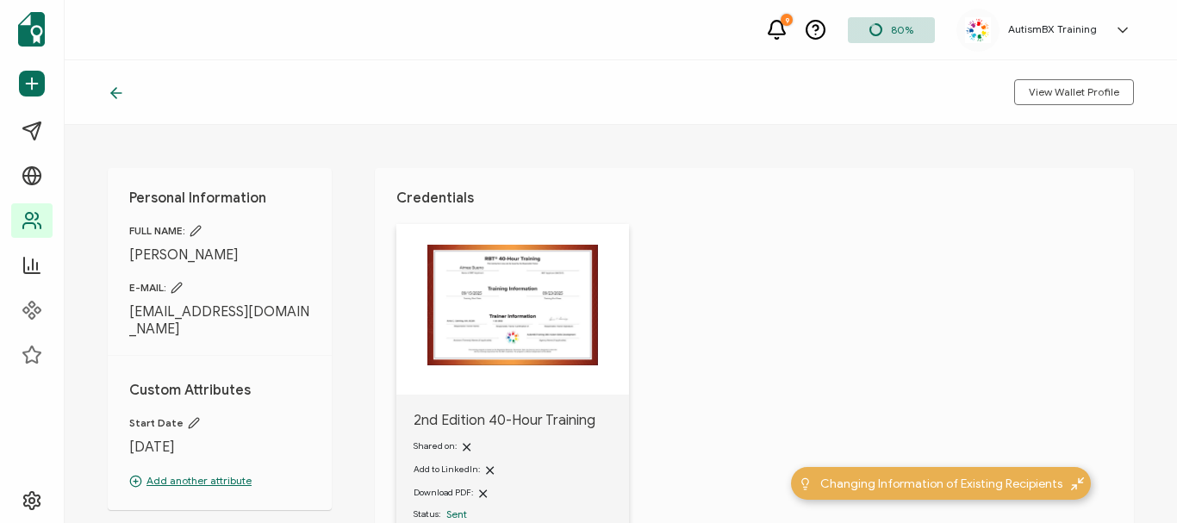
click at [116, 99] on icon at bounding box center [116, 92] width 17 height 17
